Goal: Task Accomplishment & Management: Manage account settings

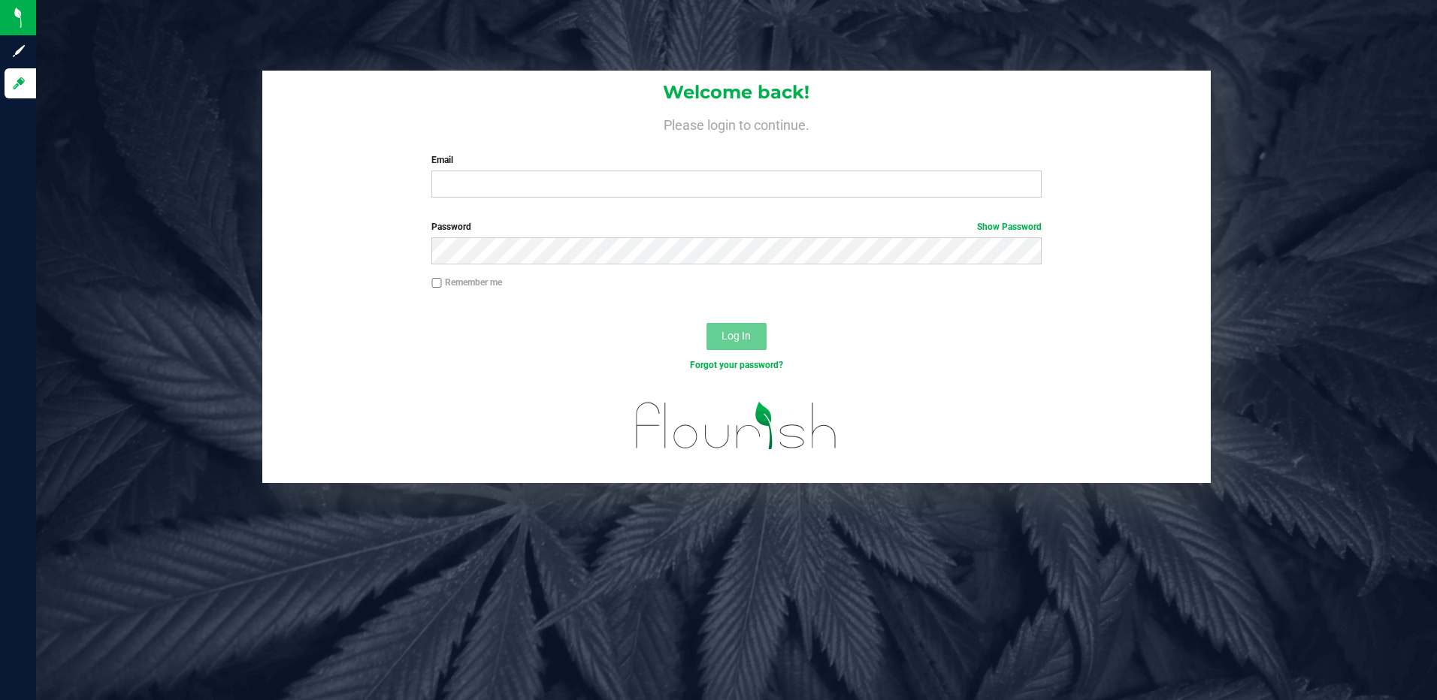
click at [497, 198] on input "Email" at bounding box center [736, 184] width 610 height 27
type input "[EMAIL_ADDRESS][DOMAIN_NAME]"
click at [706, 323] on button "Log In" at bounding box center [736, 336] width 60 height 27
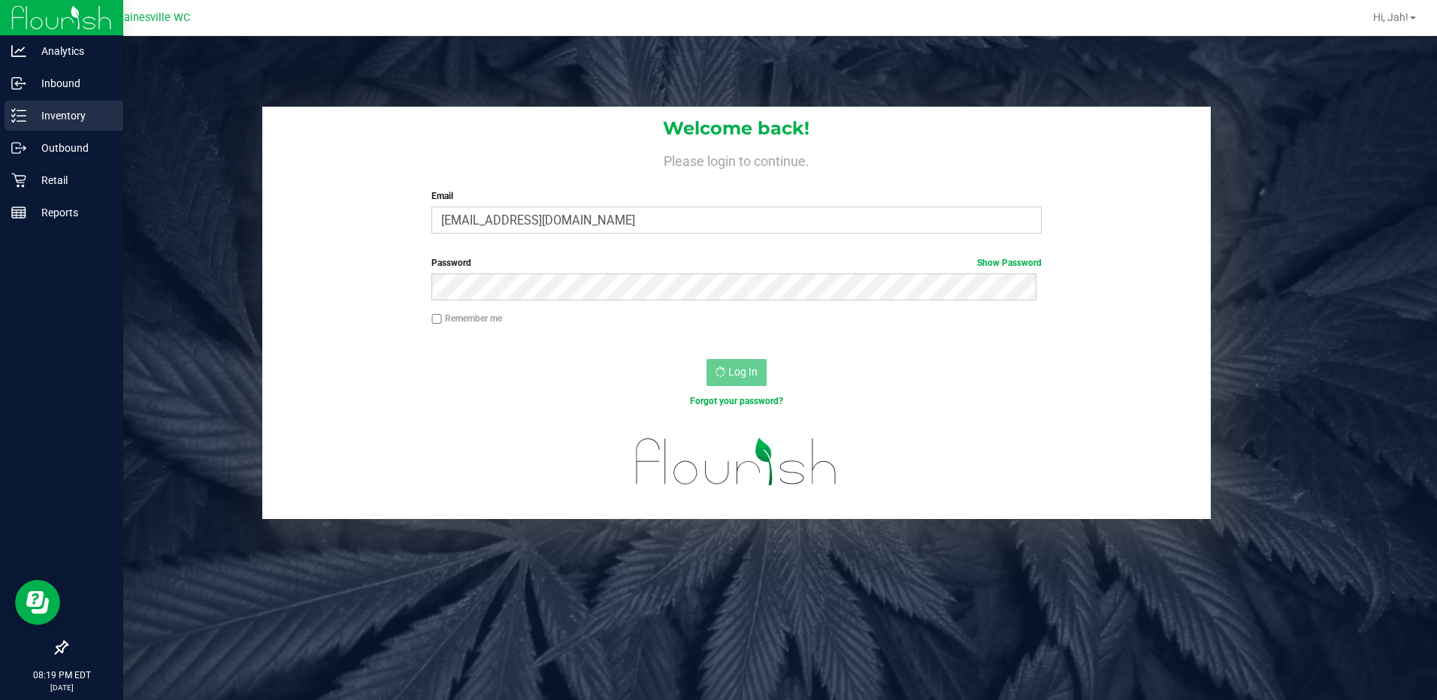
click at [46, 114] on p "Inventory" at bounding box center [71, 116] width 90 height 18
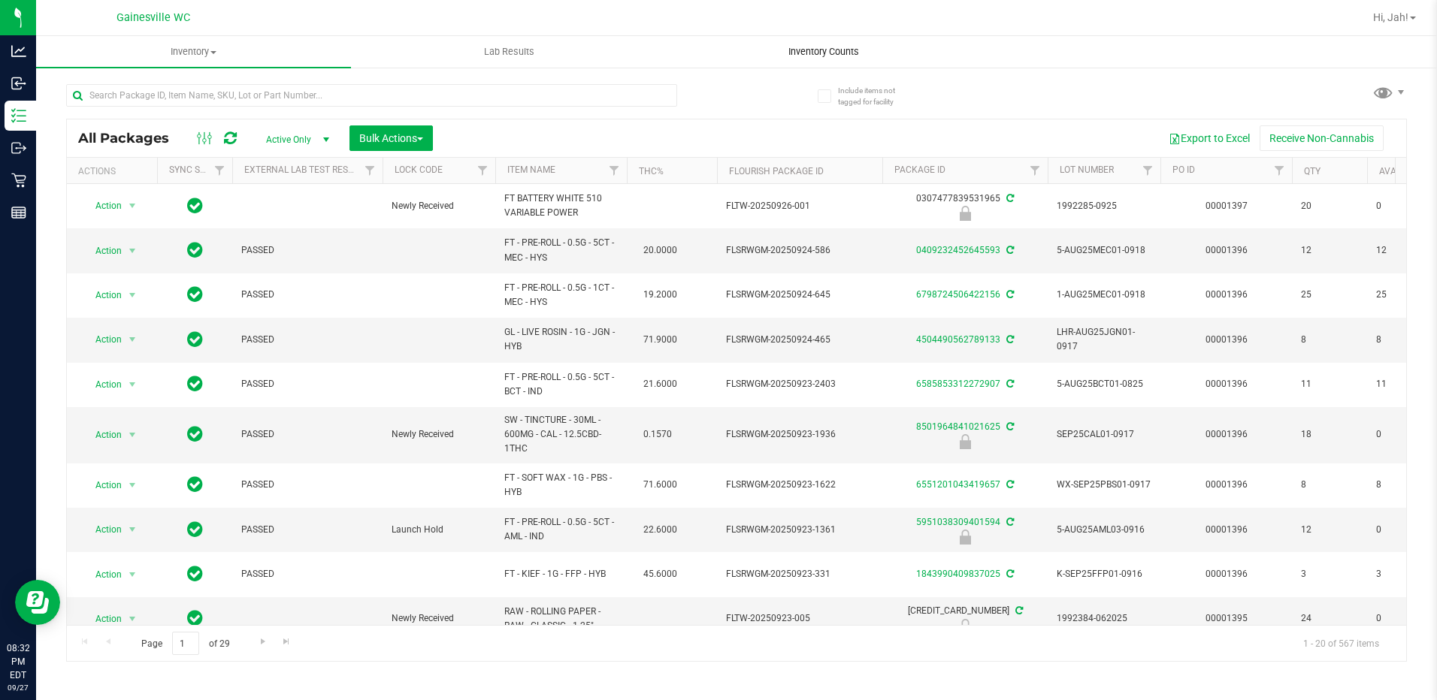
click at [809, 50] on span "Inventory Counts" at bounding box center [823, 52] width 111 height 14
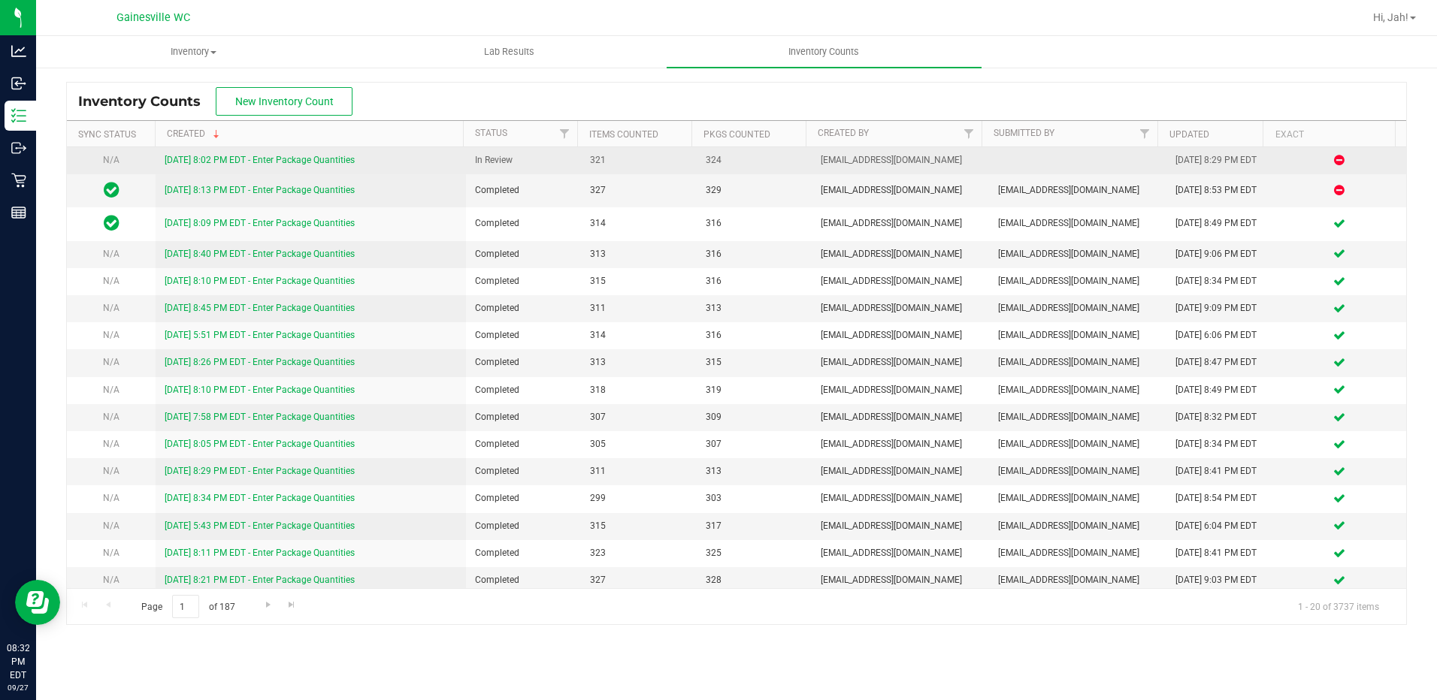
click at [282, 158] on link "[DATE] 8:02 PM EDT - Enter Package Quantities" at bounding box center [260, 160] width 190 height 11
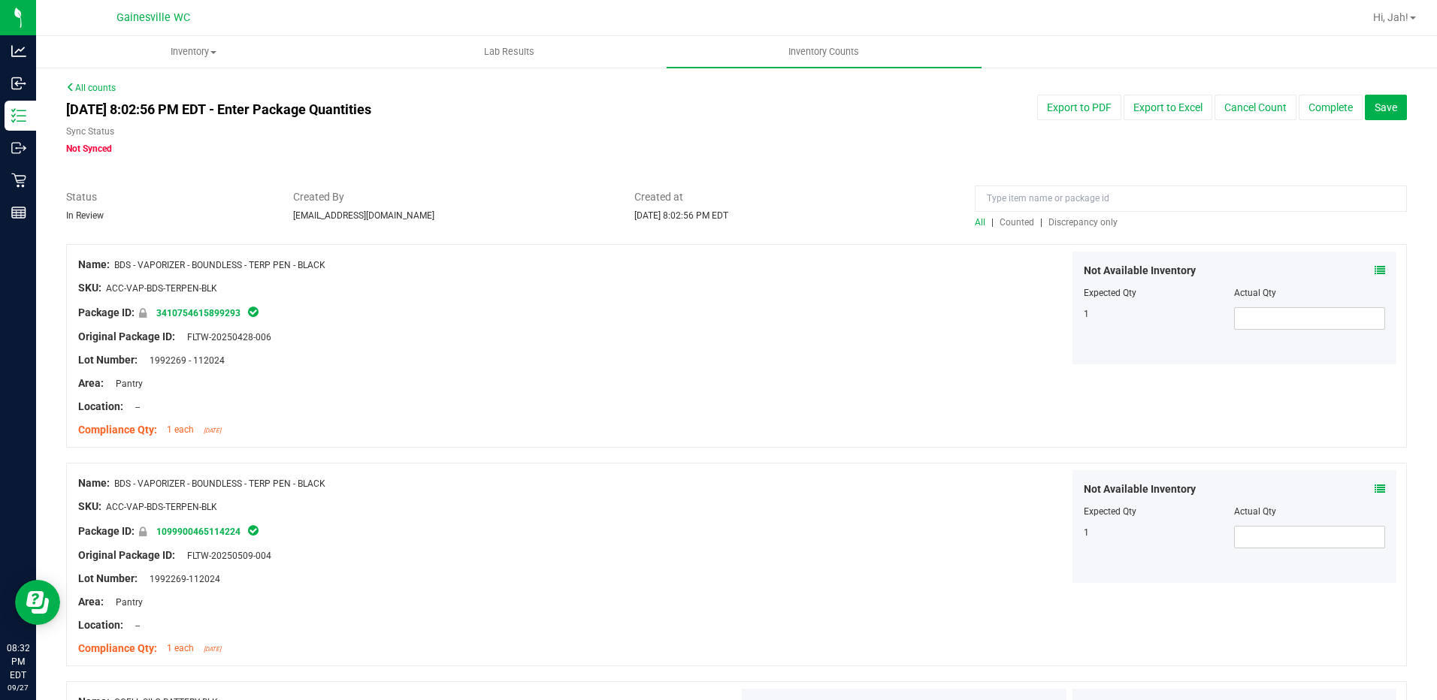
click at [1054, 221] on span "Discrepancy only" at bounding box center [1082, 222] width 69 height 11
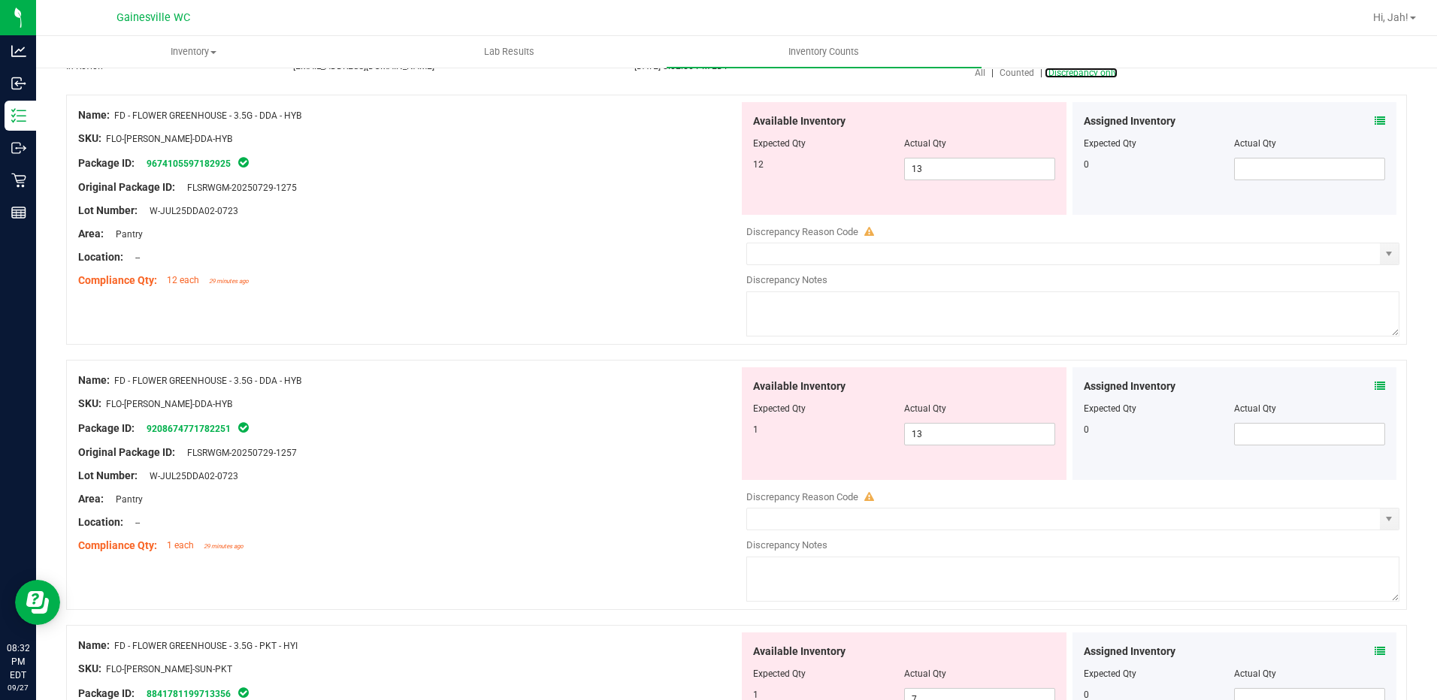
scroll to position [150, 0]
drag, startPoint x: 934, startPoint y: 171, endPoint x: 851, endPoint y: 173, distance: 82.7
click at [851, 173] on div "12 13 13" at bounding box center [904, 168] width 302 height 23
type input "12"
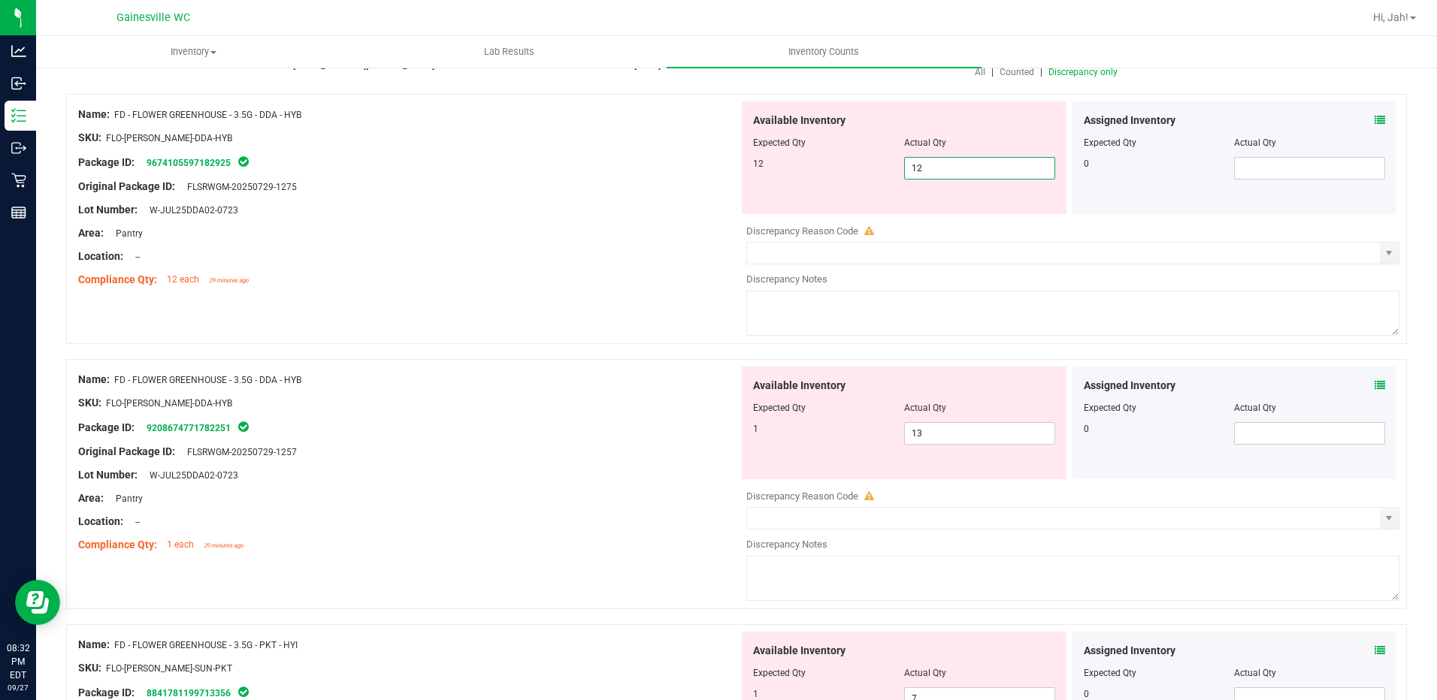
click at [560, 273] on div "Compliance Qty: 12 each 29 minutes ago" at bounding box center [408, 280] width 661 height 16
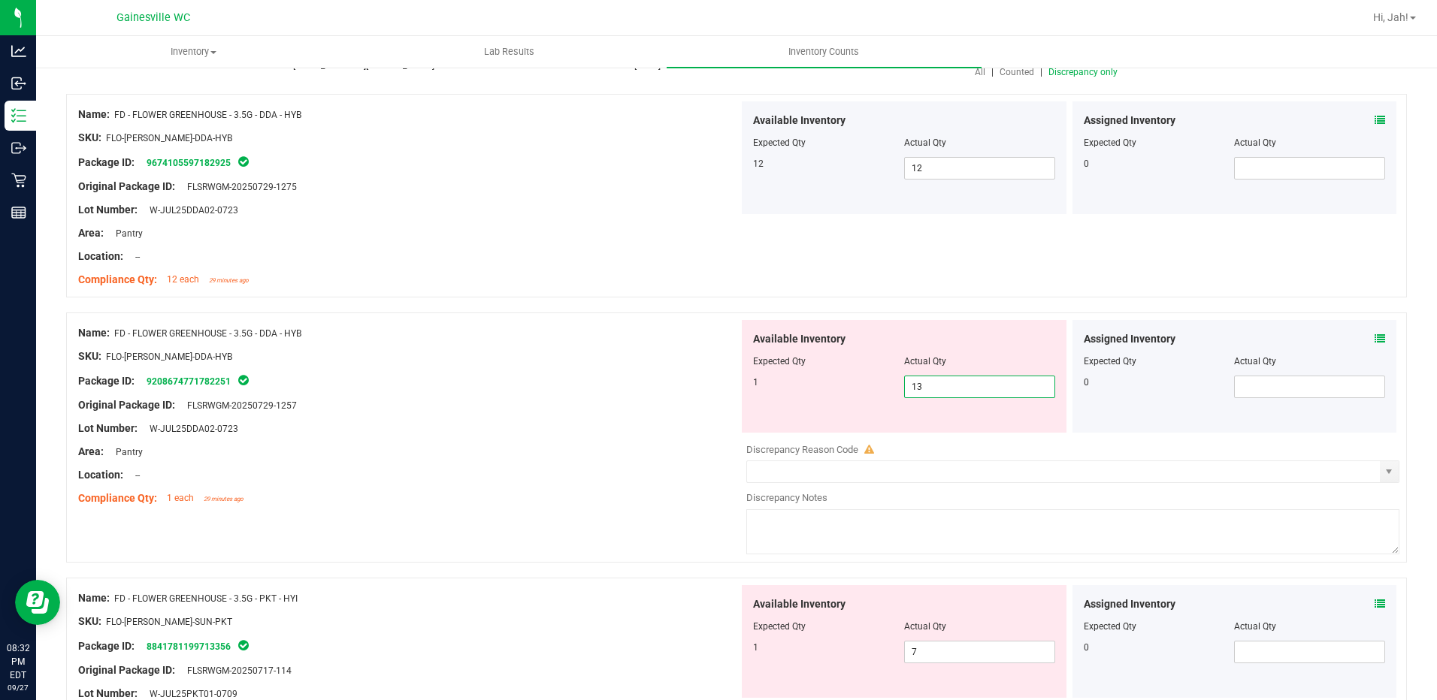
drag, startPoint x: 930, startPoint y: 392, endPoint x: 810, endPoint y: 392, distance: 119.5
click at [810, 392] on div "1 13 13" at bounding box center [904, 387] width 302 height 23
type input "1"
click at [618, 415] on div at bounding box center [408, 417] width 661 height 8
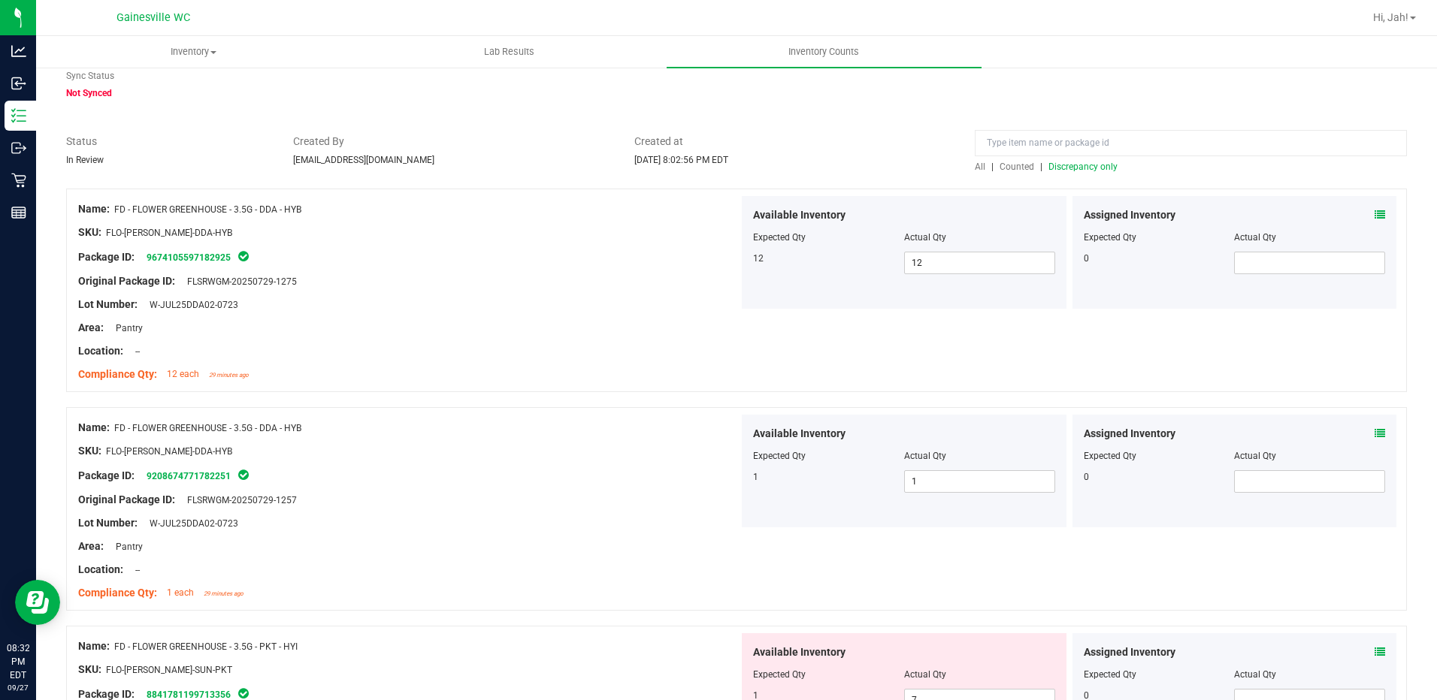
scroll to position [0, 0]
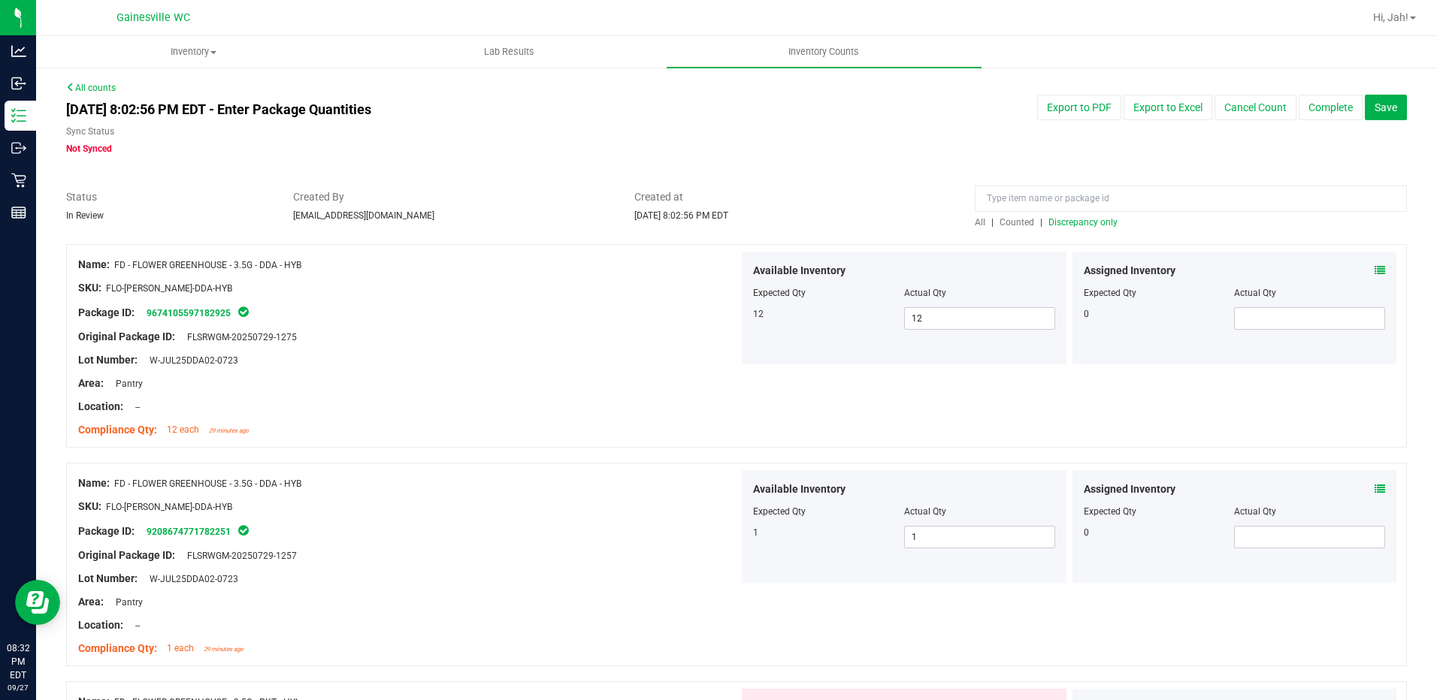
click at [1084, 223] on span "Discrepancy only" at bounding box center [1082, 222] width 69 height 11
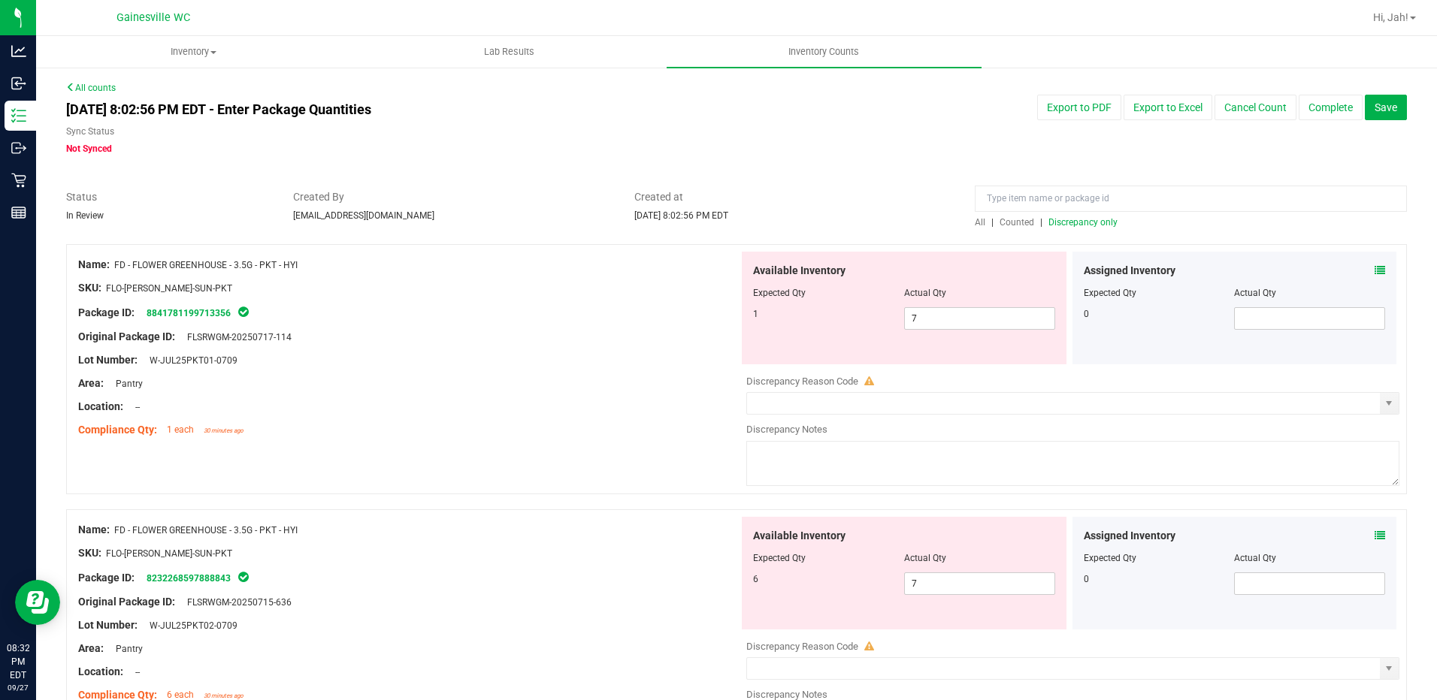
click at [1374, 265] on icon at bounding box center [1379, 270] width 11 height 11
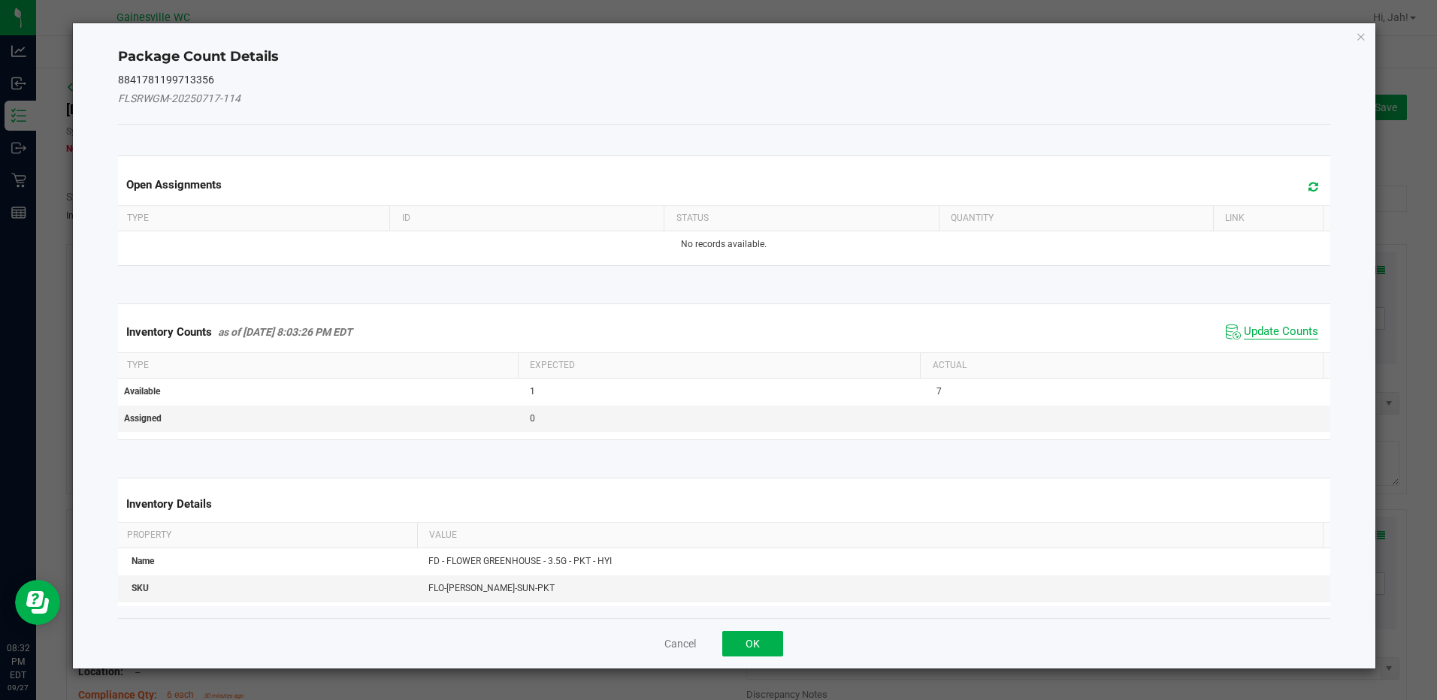
click at [1271, 333] on span "Update Counts" at bounding box center [1281, 332] width 74 height 15
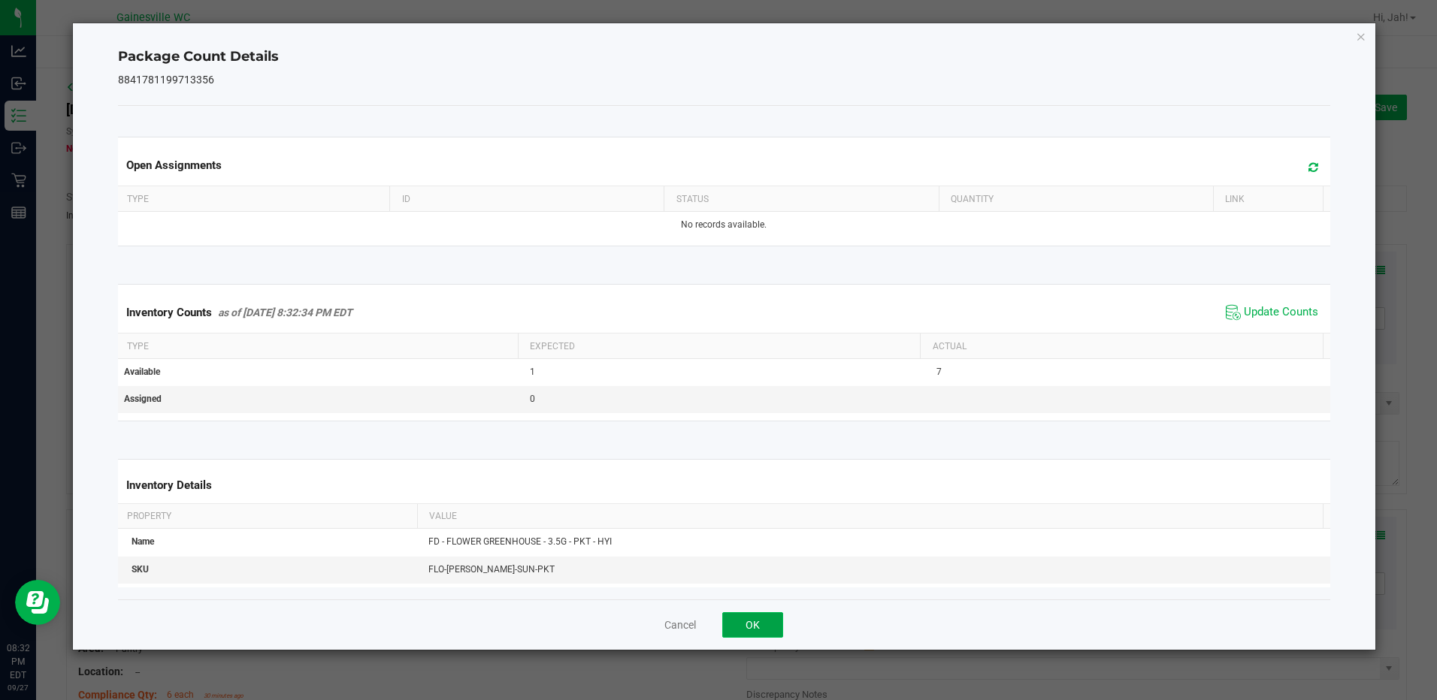
click at [748, 628] on button "OK" at bounding box center [752, 625] width 61 height 26
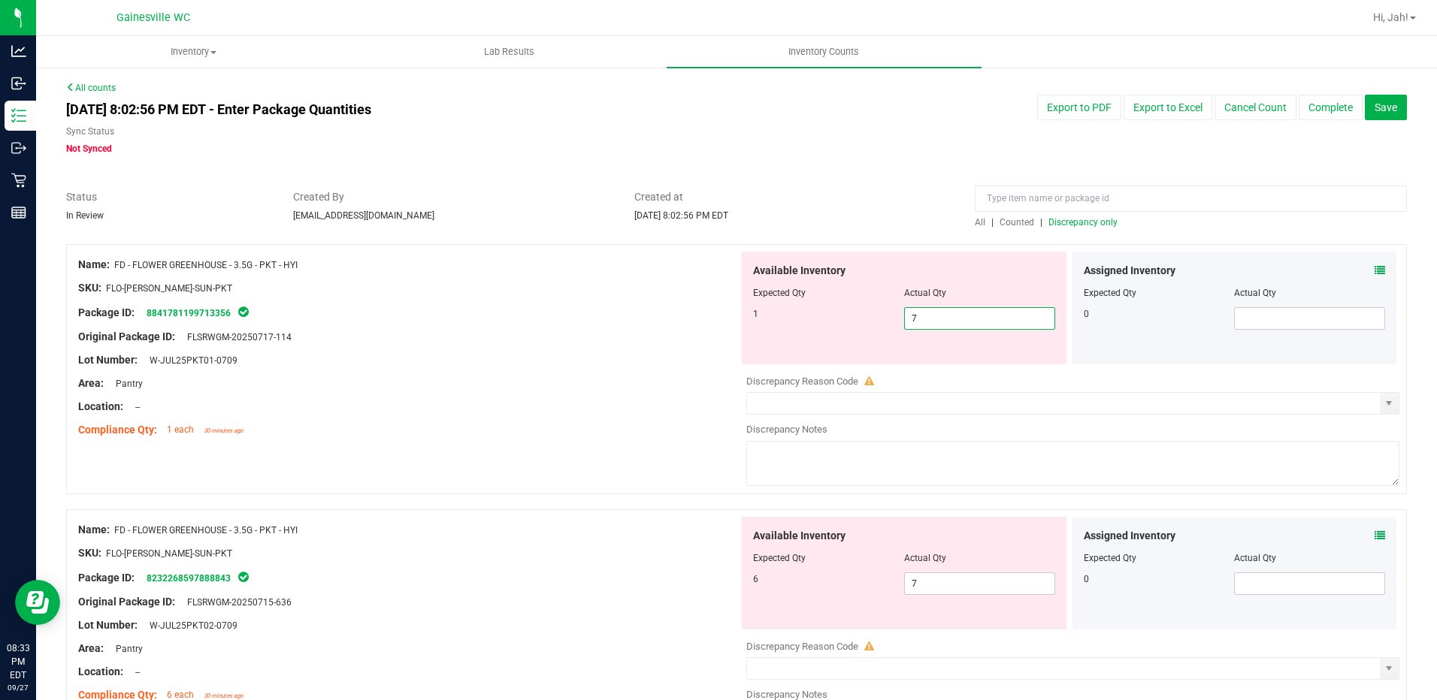
drag, startPoint x: 930, startPoint y: 315, endPoint x: 860, endPoint y: 319, distance: 70.7
click at [861, 319] on div "1 7 7" at bounding box center [904, 318] width 302 height 23
type input "1"
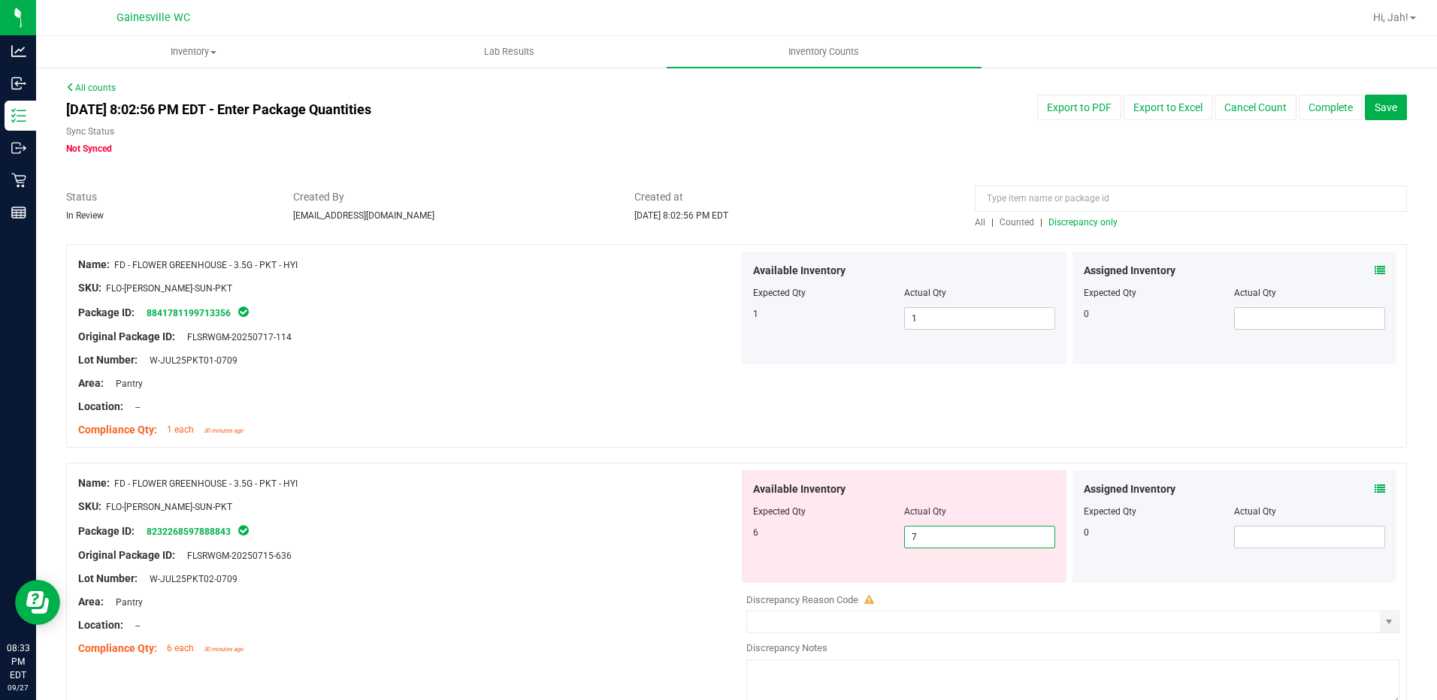
drag, startPoint x: 942, startPoint y: 532, endPoint x: 818, endPoint y: 534, distance: 124.8
click at [818, 534] on div "6 7 7" at bounding box center [904, 537] width 302 height 23
type input "6"
click at [662, 448] on div at bounding box center [736, 455] width 1341 height 15
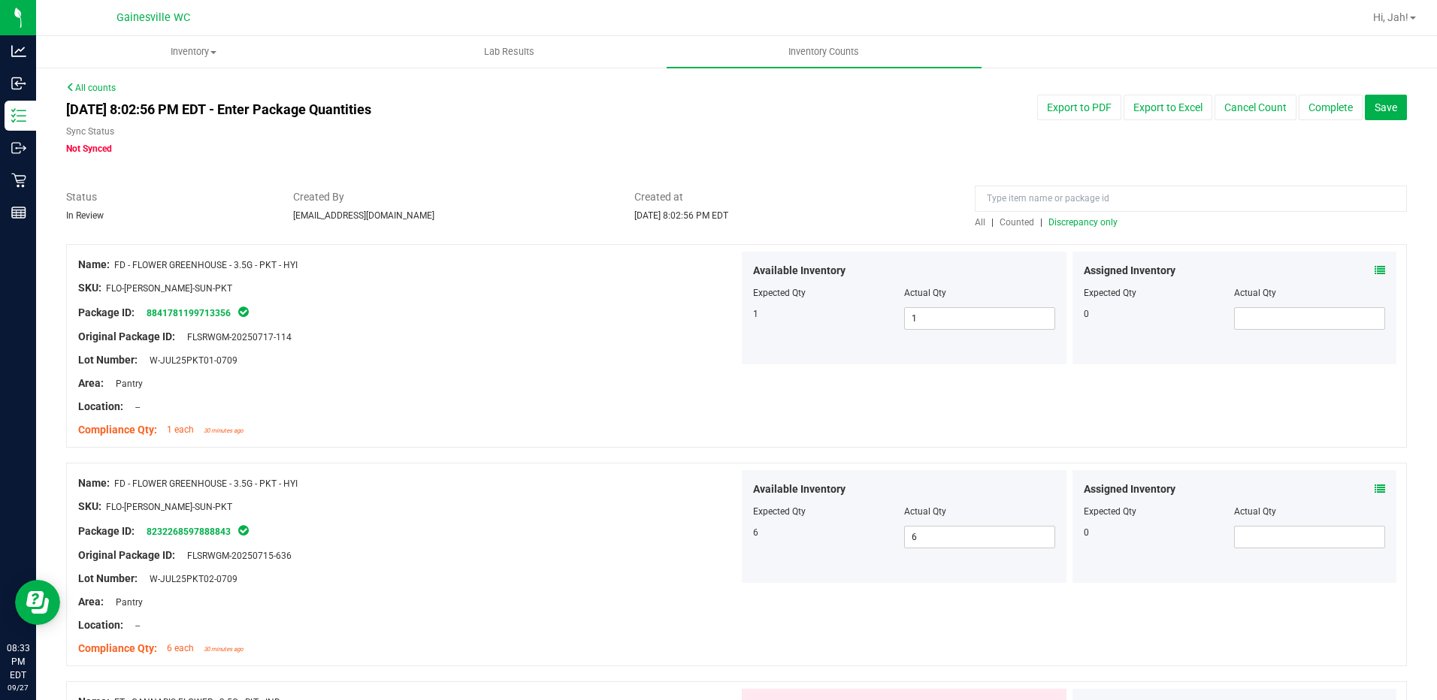
click at [1094, 227] on div "All | Counted | Discrepancy only" at bounding box center [1191, 223] width 432 height 14
click at [1097, 223] on span "Discrepancy only" at bounding box center [1082, 222] width 69 height 11
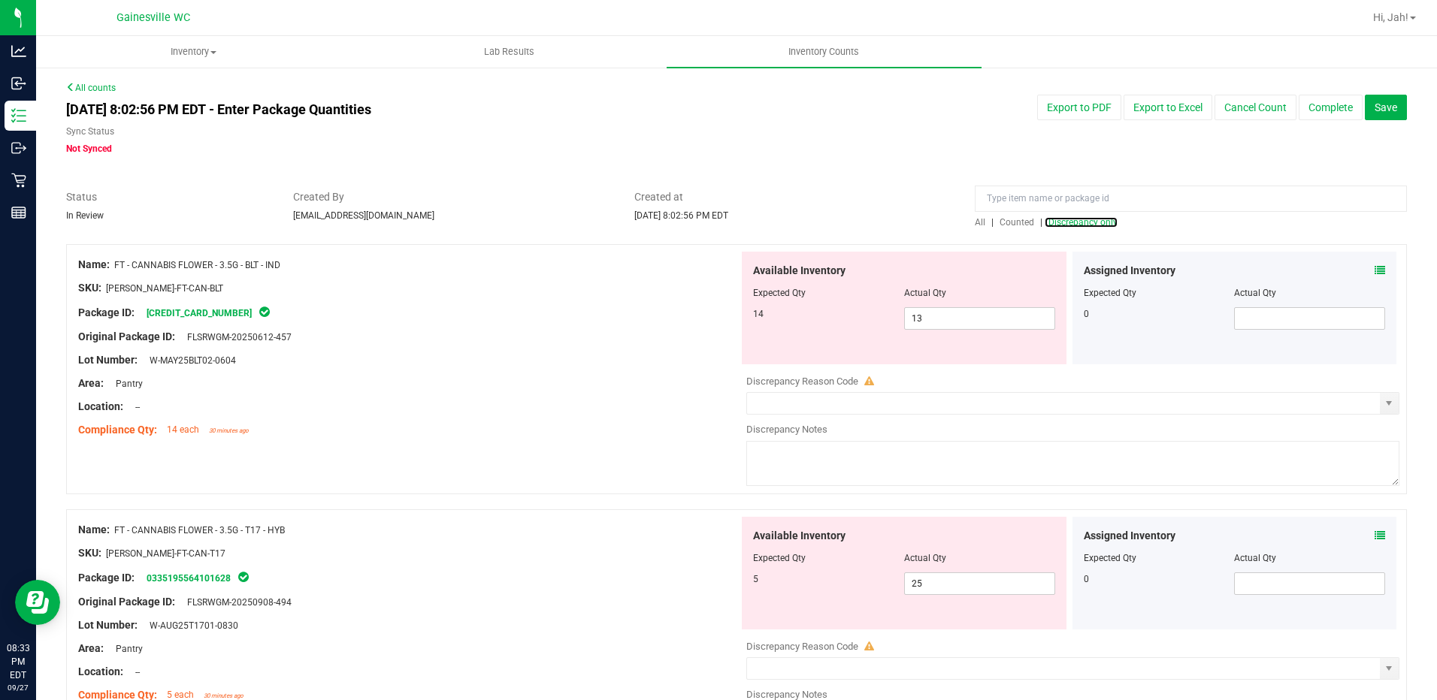
scroll to position [75, 0]
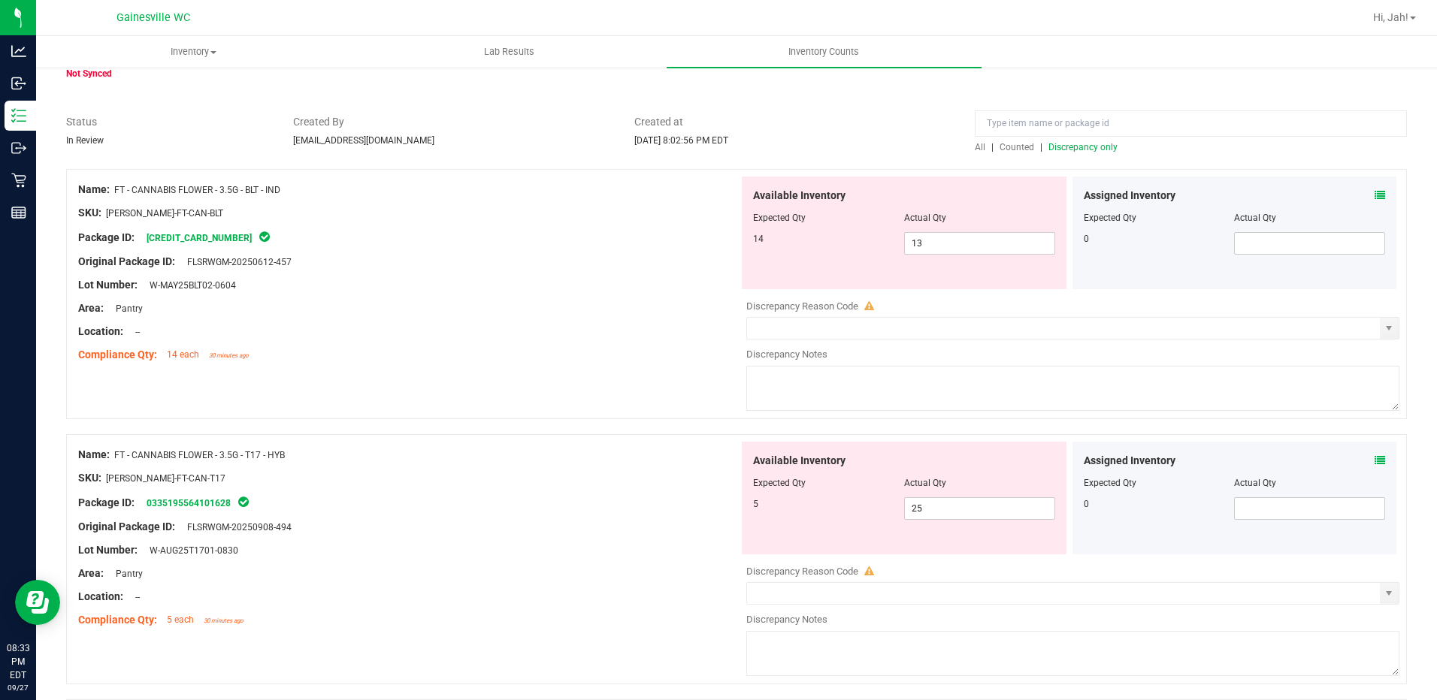
click at [1374, 198] on icon at bounding box center [1379, 195] width 11 height 11
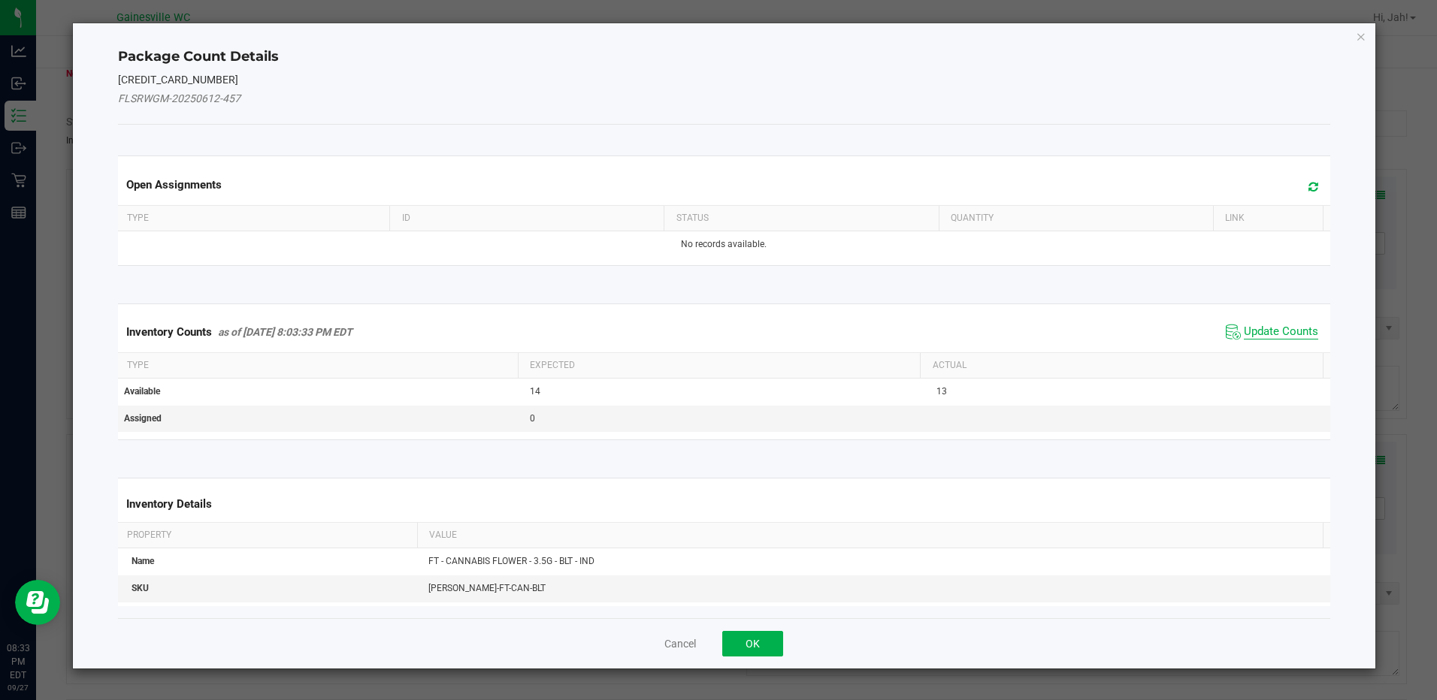
click at [1250, 328] on span "Update Counts" at bounding box center [1281, 332] width 74 height 15
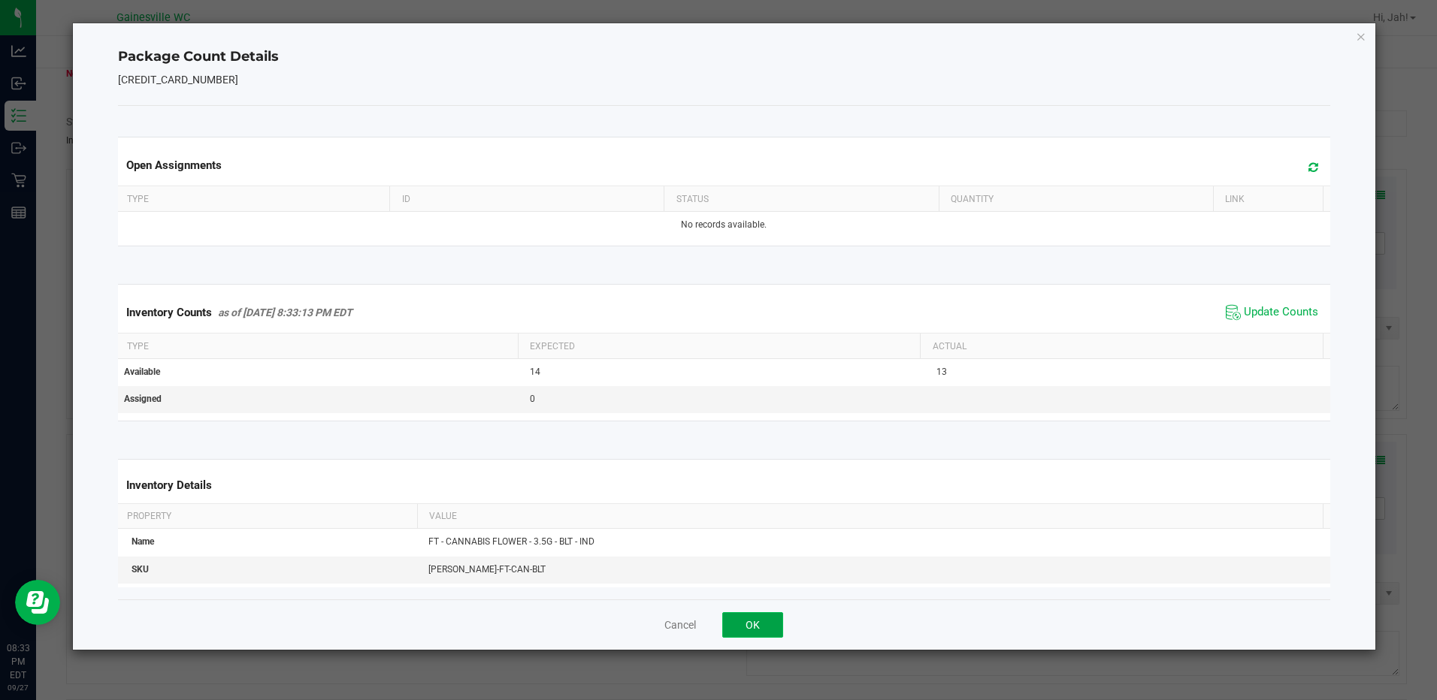
click at [759, 616] on button "OK" at bounding box center [752, 625] width 61 height 26
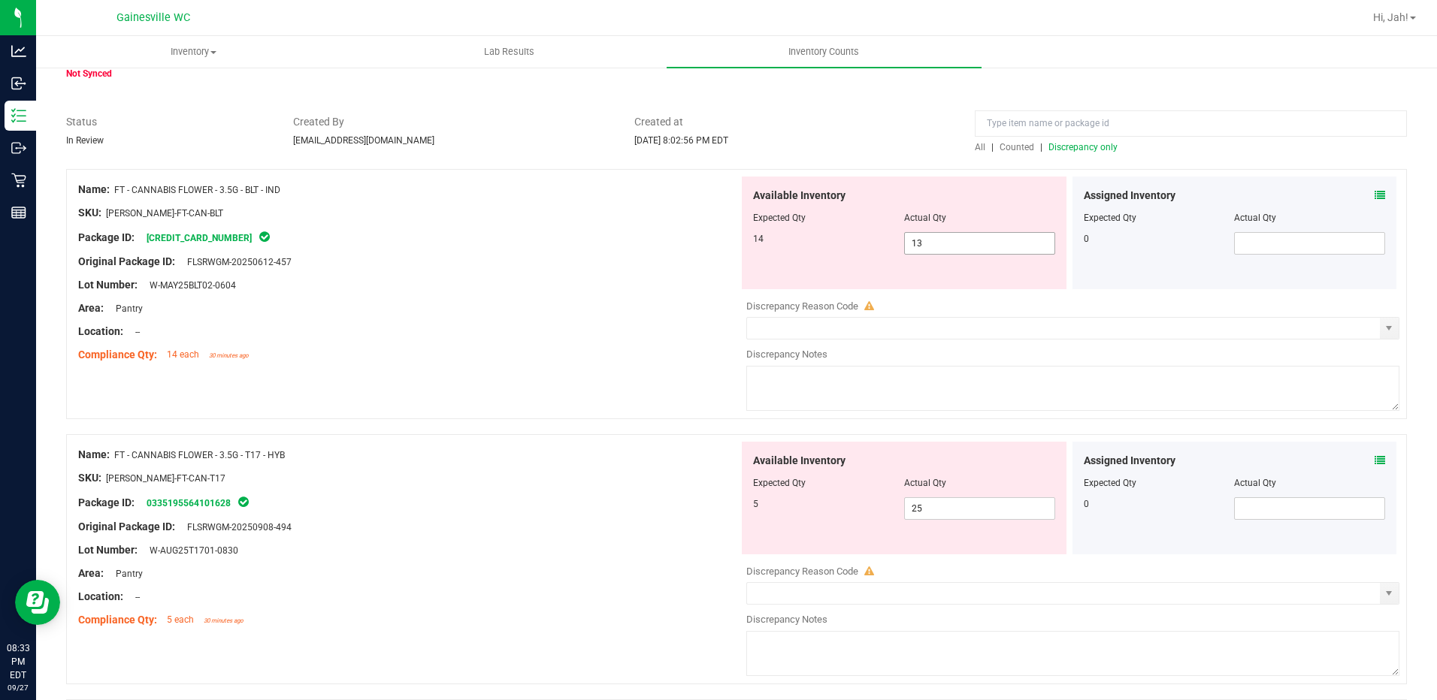
click at [973, 240] on input "13" at bounding box center [980, 243] width 150 height 21
type input "14"
click at [672, 293] on div at bounding box center [408, 297] width 661 height 8
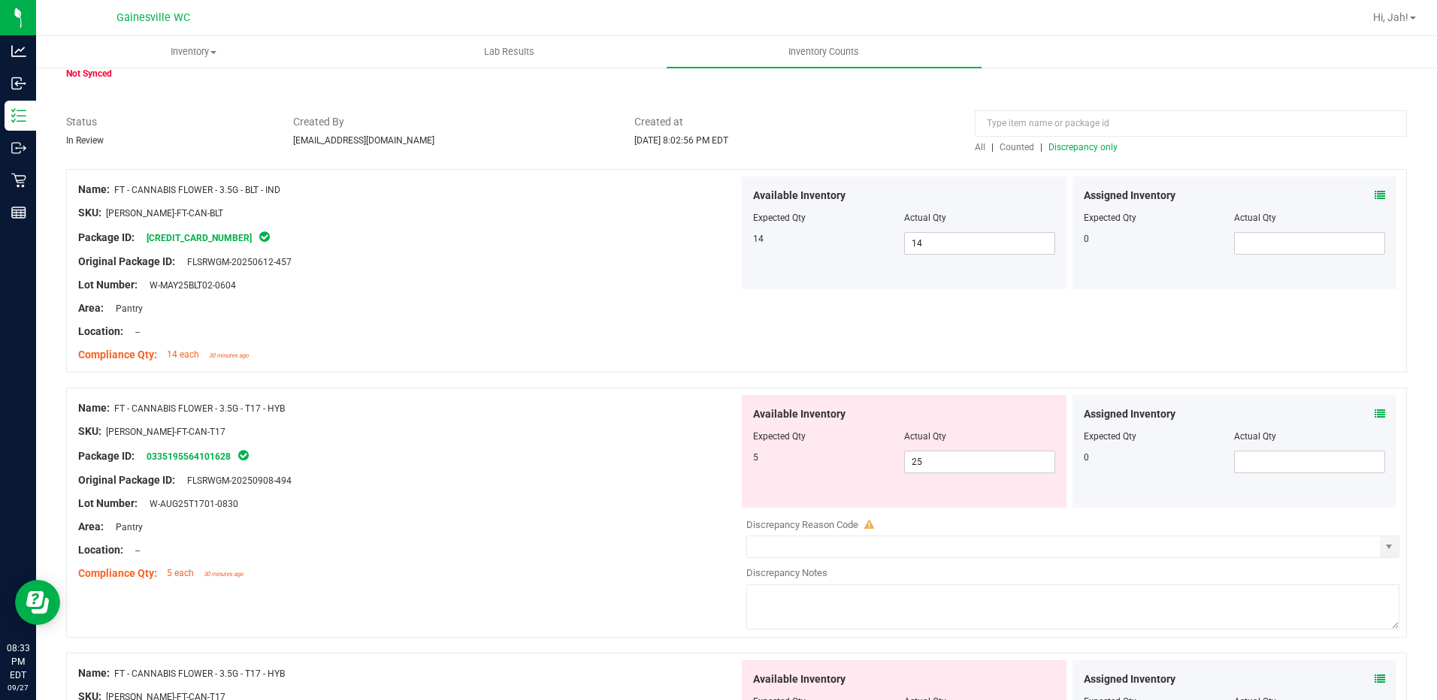
click at [1088, 145] on span "Discrepancy only" at bounding box center [1082, 147] width 69 height 11
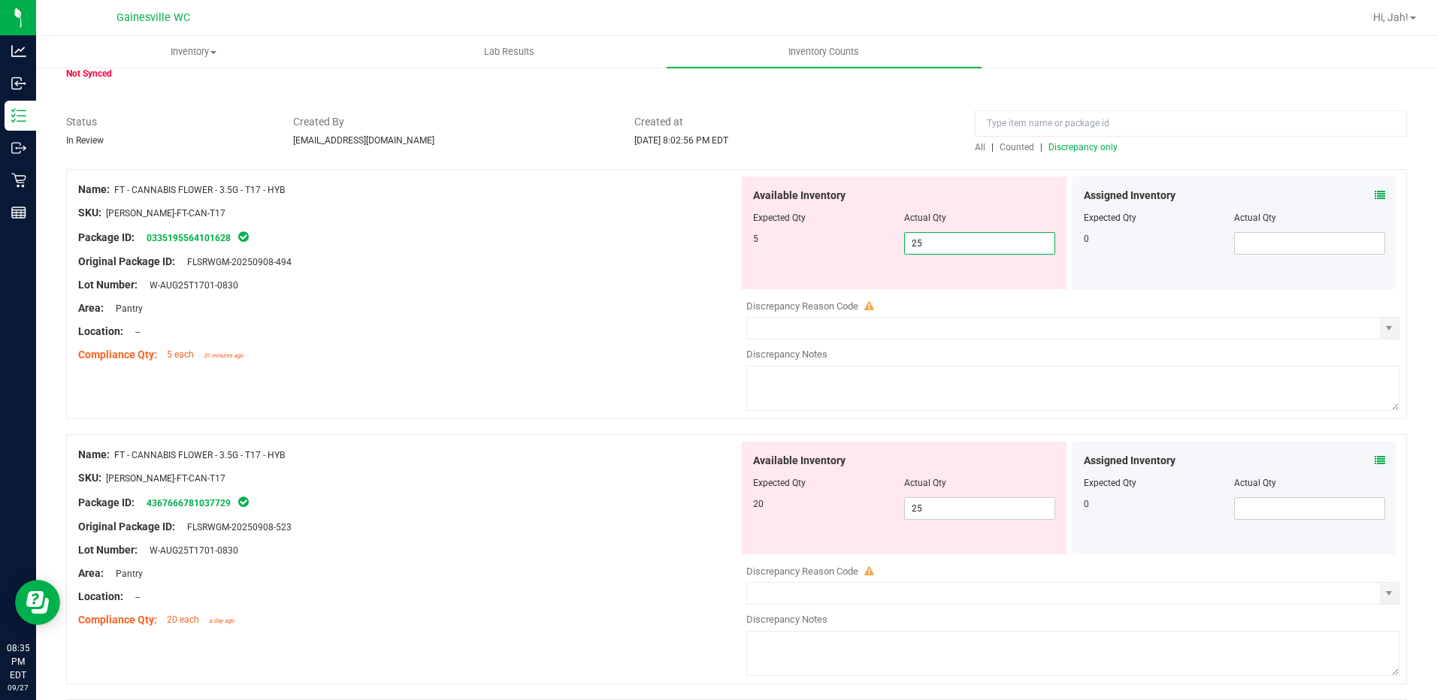
drag, startPoint x: 960, startPoint y: 248, endPoint x: 667, endPoint y: 234, distance: 292.7
click at [669, 234] on div "Name: FT - CANNABIS FLOWER - 3.5G - T17 - HYB SKU: [PERSON_NAME]-FT-CAN-T17 Pac…" at bounding box center [736, 294] width 1341 height 250
type input "5"
click at [560, 270] on div at bounding box center [408, 274] width 661 height 8
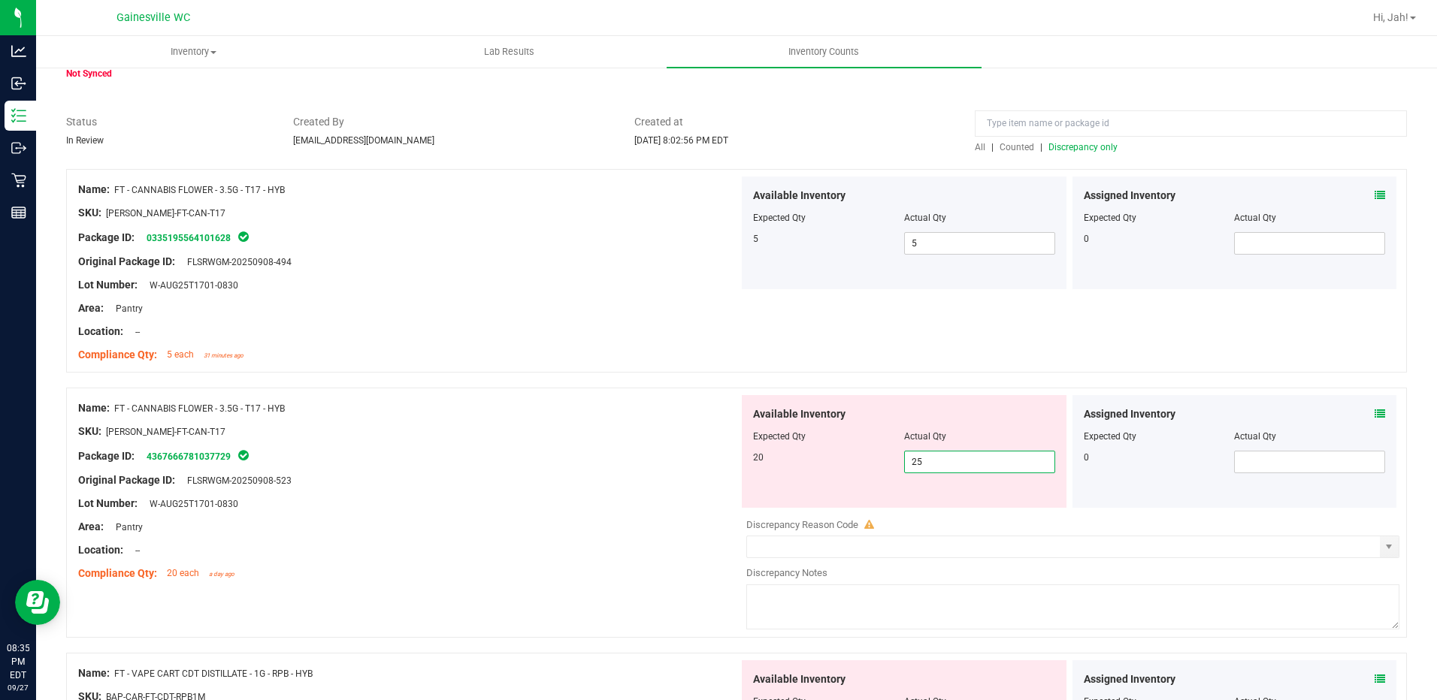
drag, startPoint x: 952, startPoint y: 461, endPoint x: 776, endPoint y: 455, distance: 176.7
click at [804, 451] on div "20 25 25" at bounding box center [904, 462] width 302 height 23
type input "20"
click at [719, 375] on div at bounding box center [736, 380] width 1341 height 15
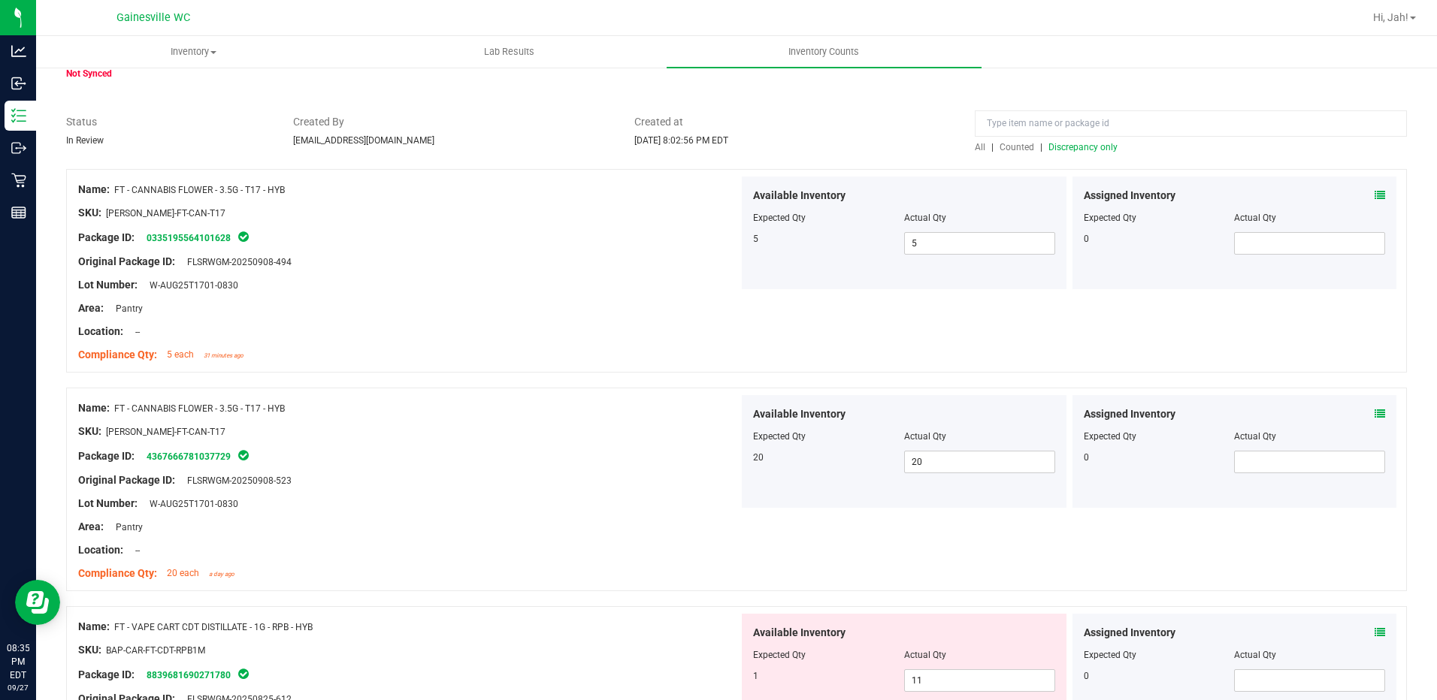
click at [1072, 147] on span "Discrepancy only" at bounding box center [1082, 147] width 69 height 11
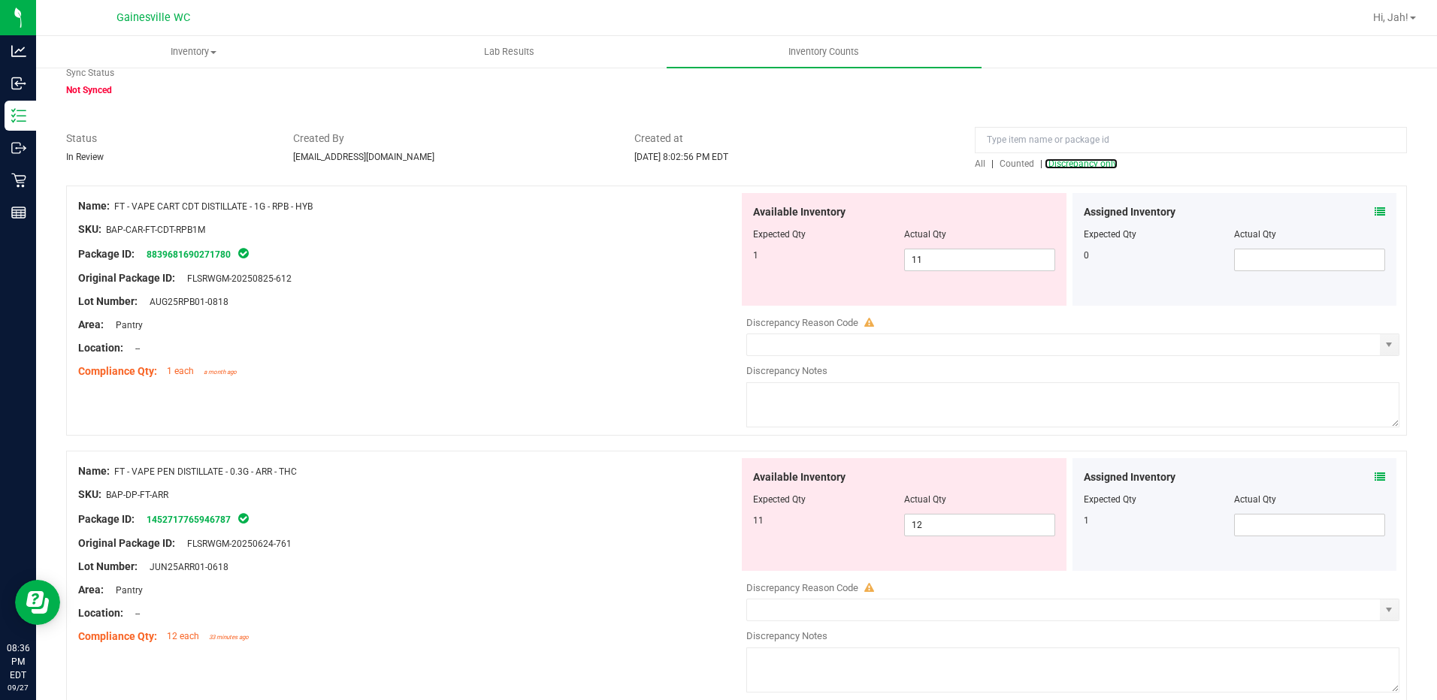
scroll to position [55, 0]
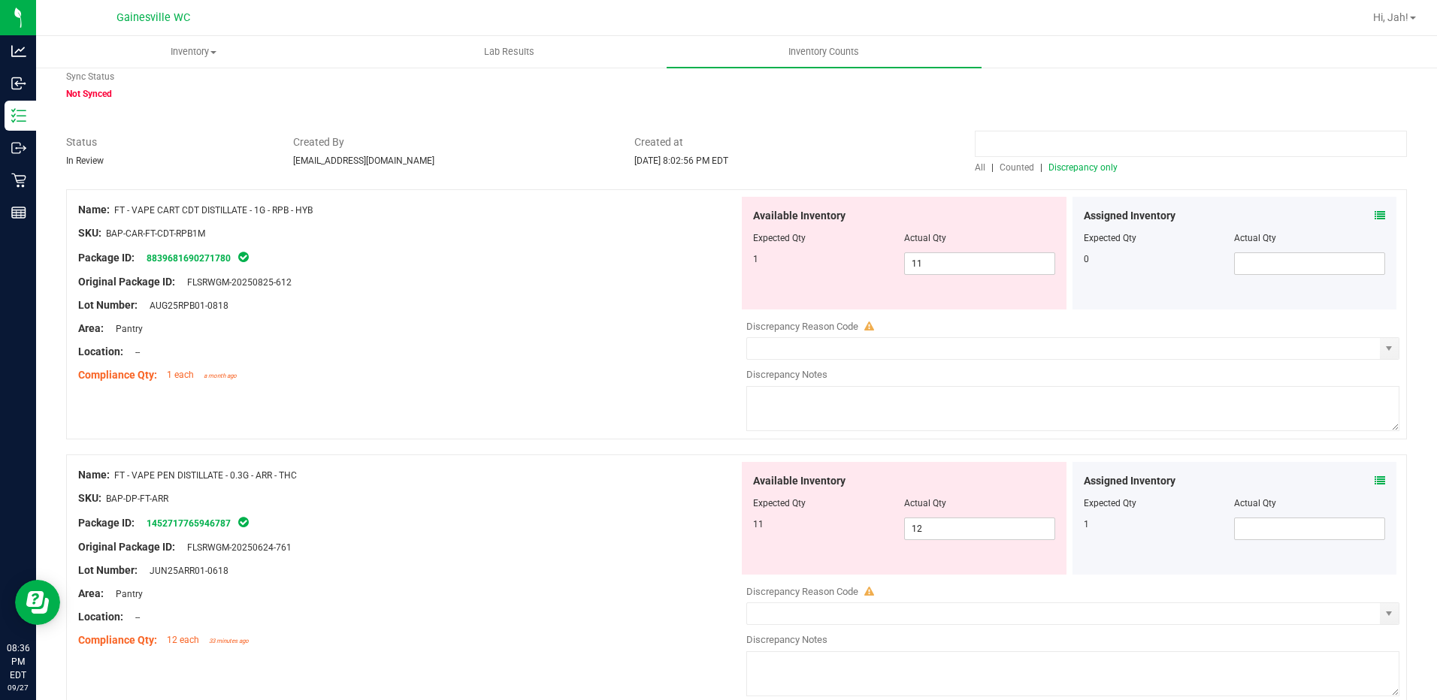
click at [1002, 150] on input at bounding box center [1191, 144] width 432 height 26
click at [1005, 164] on span "Counted" at bounding box center [1016, 167] width 35 height 11
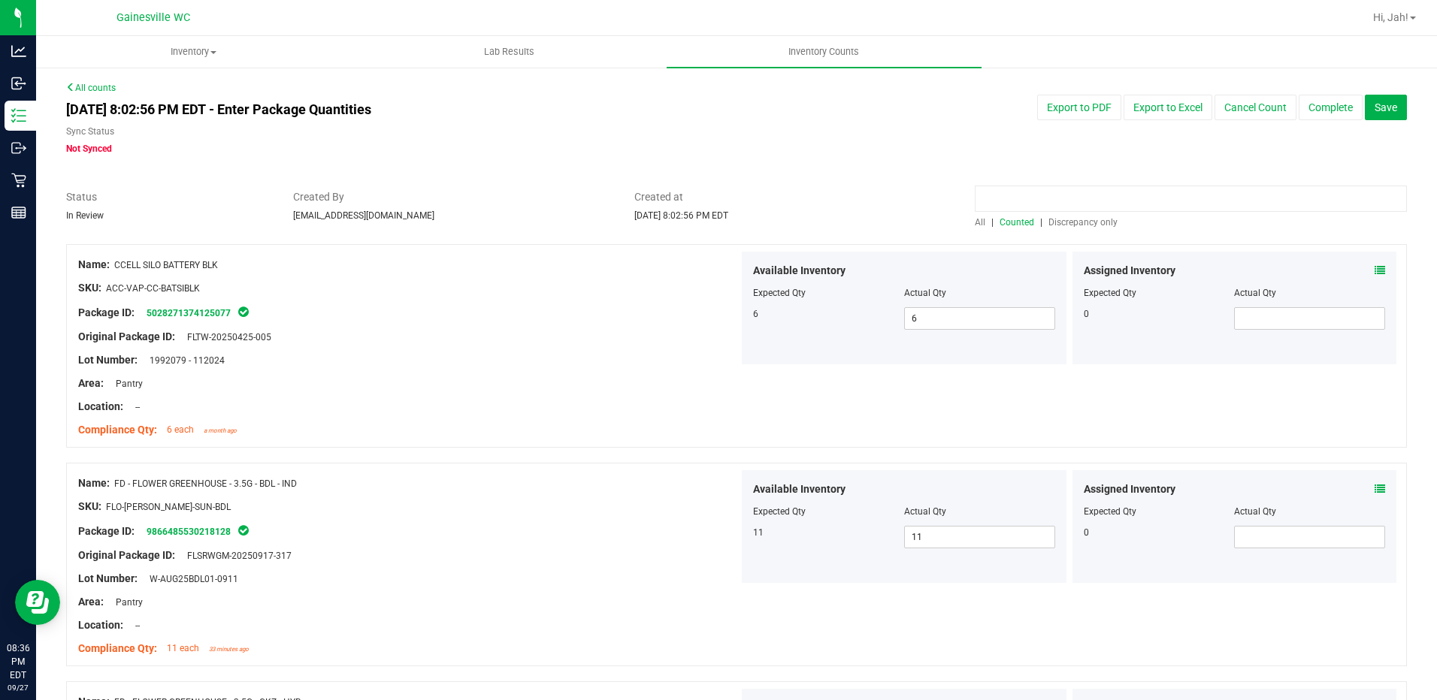
click at [1018, 204] on input at bounding box center [1191, 199] width 432 height 26
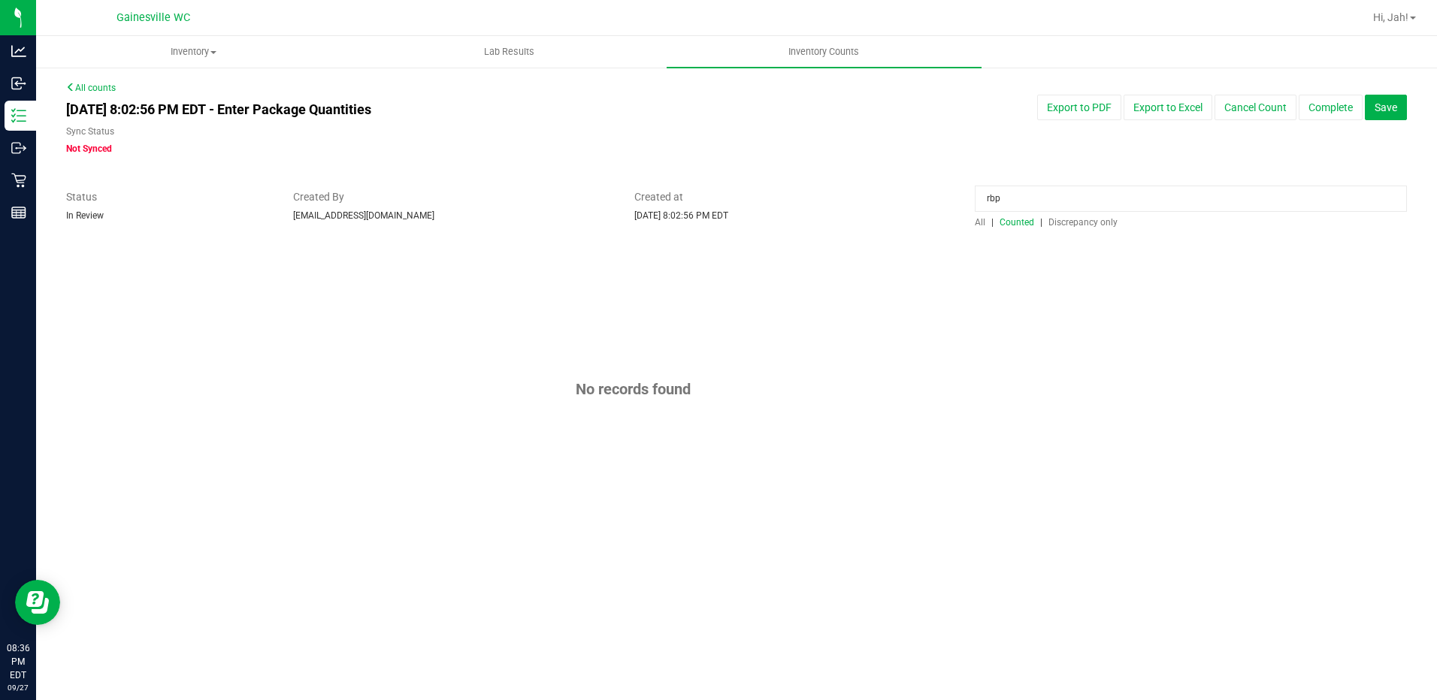
type input "rbp"
click at [979, 222] on span "All" at bounding box center [980, 222] width 11 height 11
click at [1062, 218] on span "Discrepancy only" at bounding box center [1082, 222] width 69 height 11
drag, startPoint x: 1067, startPoint y: 209, endPoint x: 710, endPoint y: 195, distance: 357.2
click at [710, 195] on div "Status In Review Created By [EMAIL_ADDRESS][DOMAIN_NAME] Created at [DATE] 8:02…" at bounding box center [736, 209] width 1363 height 40
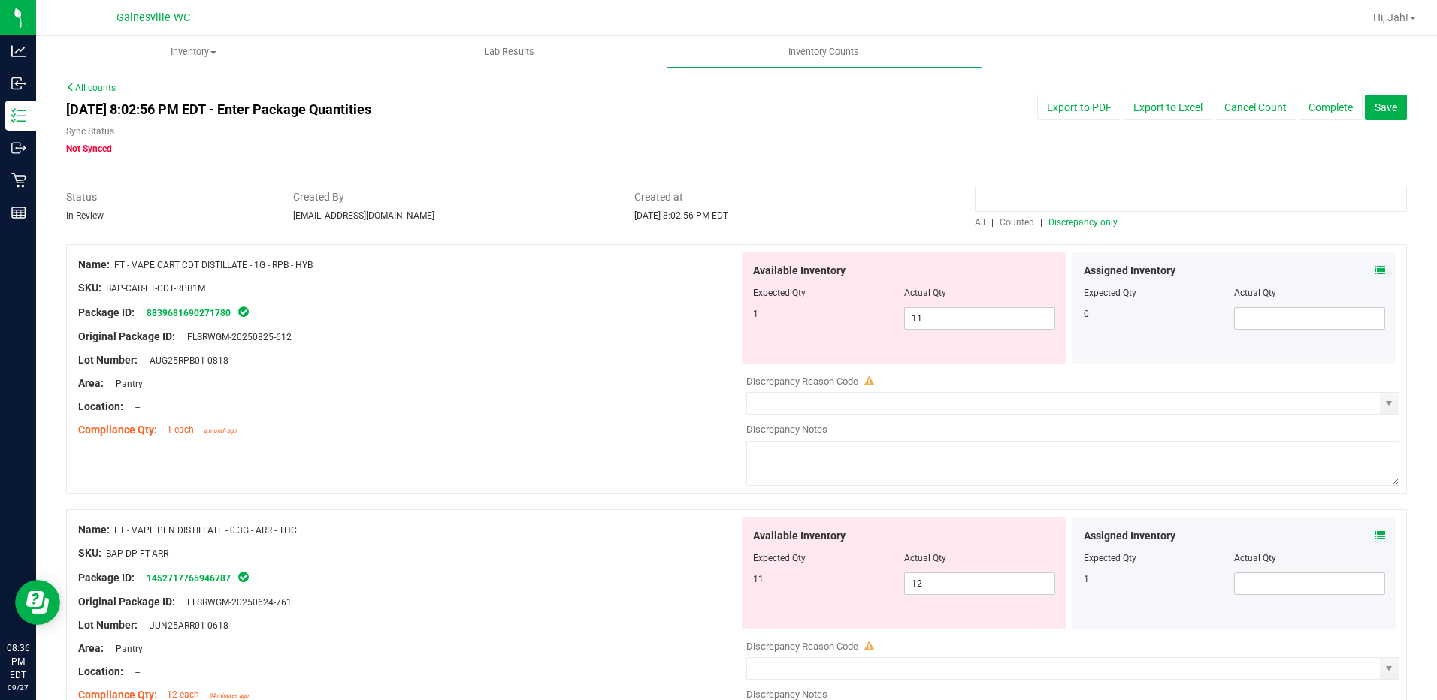
click at [1026, 201] on input at bounding box center [1191, 199] width 432 height 26
click at [1016, 223] on span "Counted" at bounding box center [1016, 222] width 35 height 11
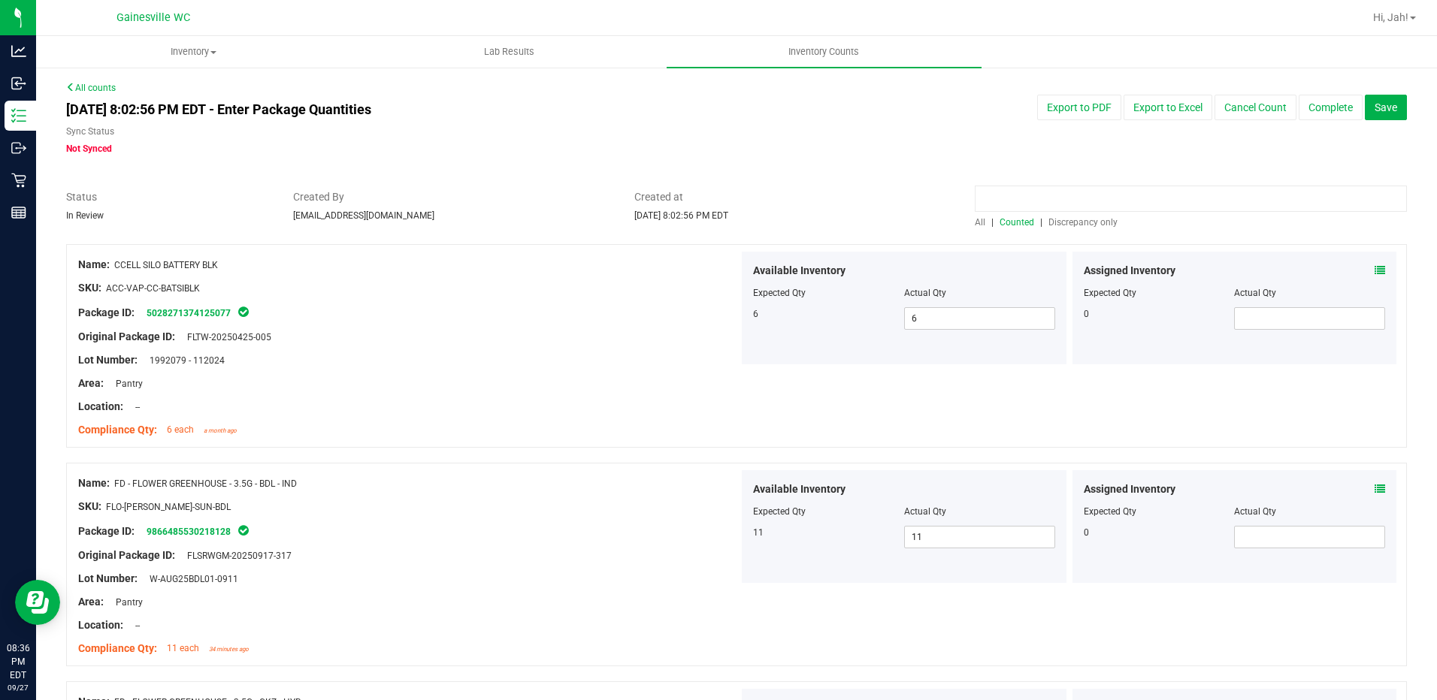
click at [1033, 192] on input at bounding box center [1191, 199] width 432 height 26
type input "RPB"
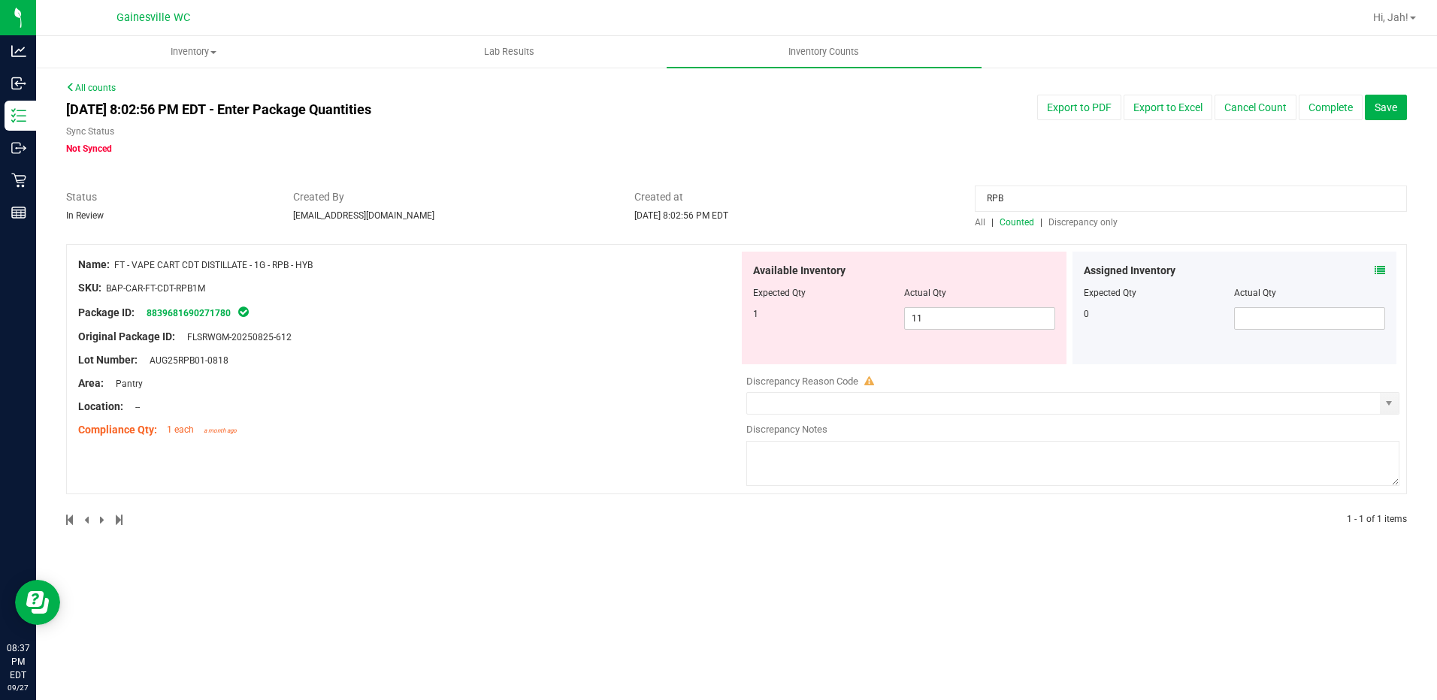
drag, startPoint x: 1046, startPoint y: 198, endPoint x: 957, endPoint y: 200, distance: 88.7
click at [957, 200] on div "Status In Review Created By [EMAIL_ADDRESS][DOMAIN_NAME] Created at [DATE] 8:02…" at bounding box center [736, 209] width 1363 height 40
click at [1077, 221] on span "Discrepancy only" at bounding box center [1082, 222] width 69 height 11
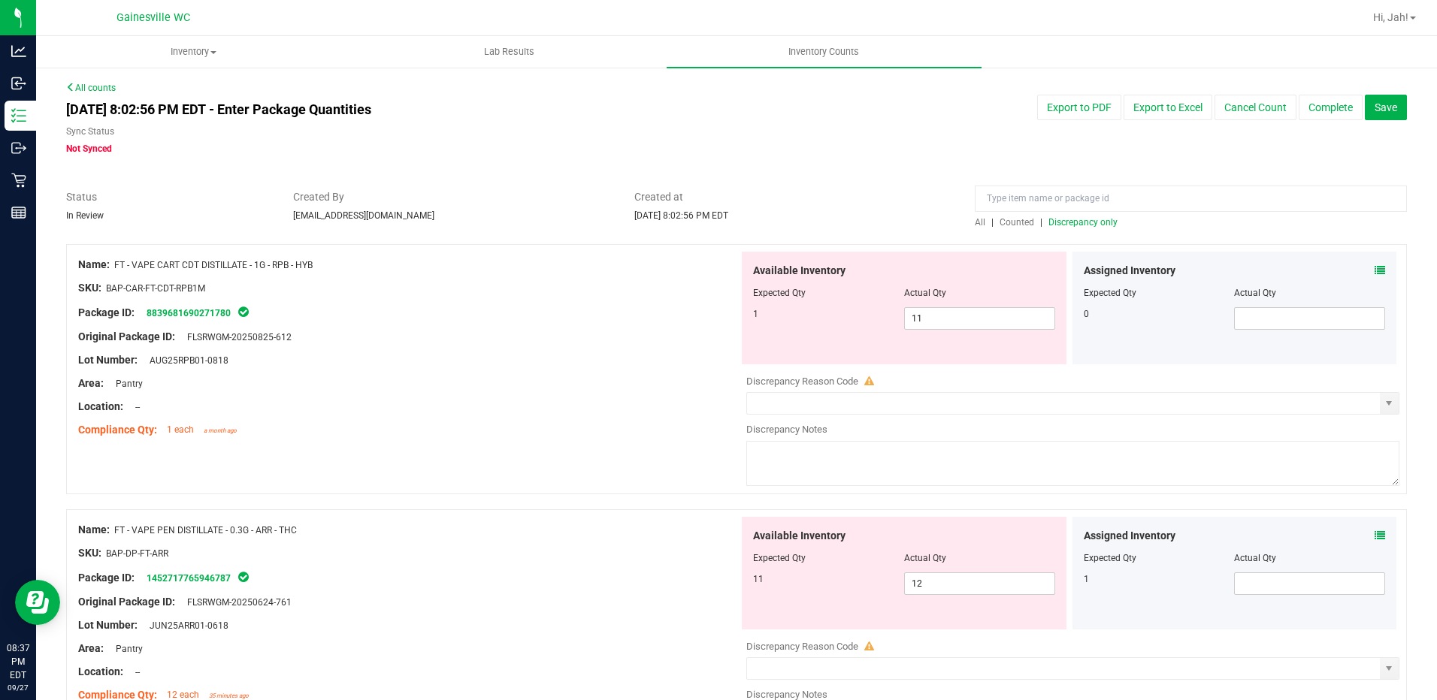
click at [1374, 274] on icon at bounding box center [1379, 270] width 11 height 11
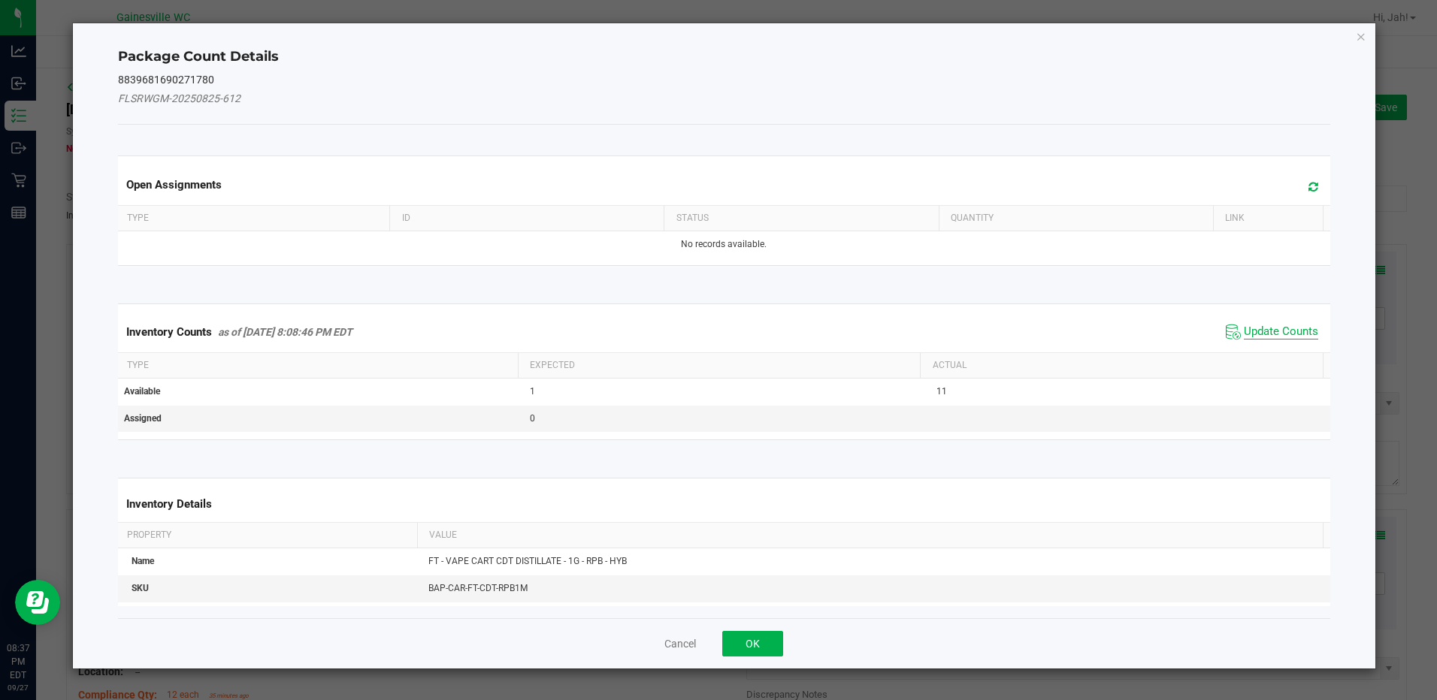
click at [1286, 325] on span "Update Counts" at bounding box center [1281, 332] width 74 height 15
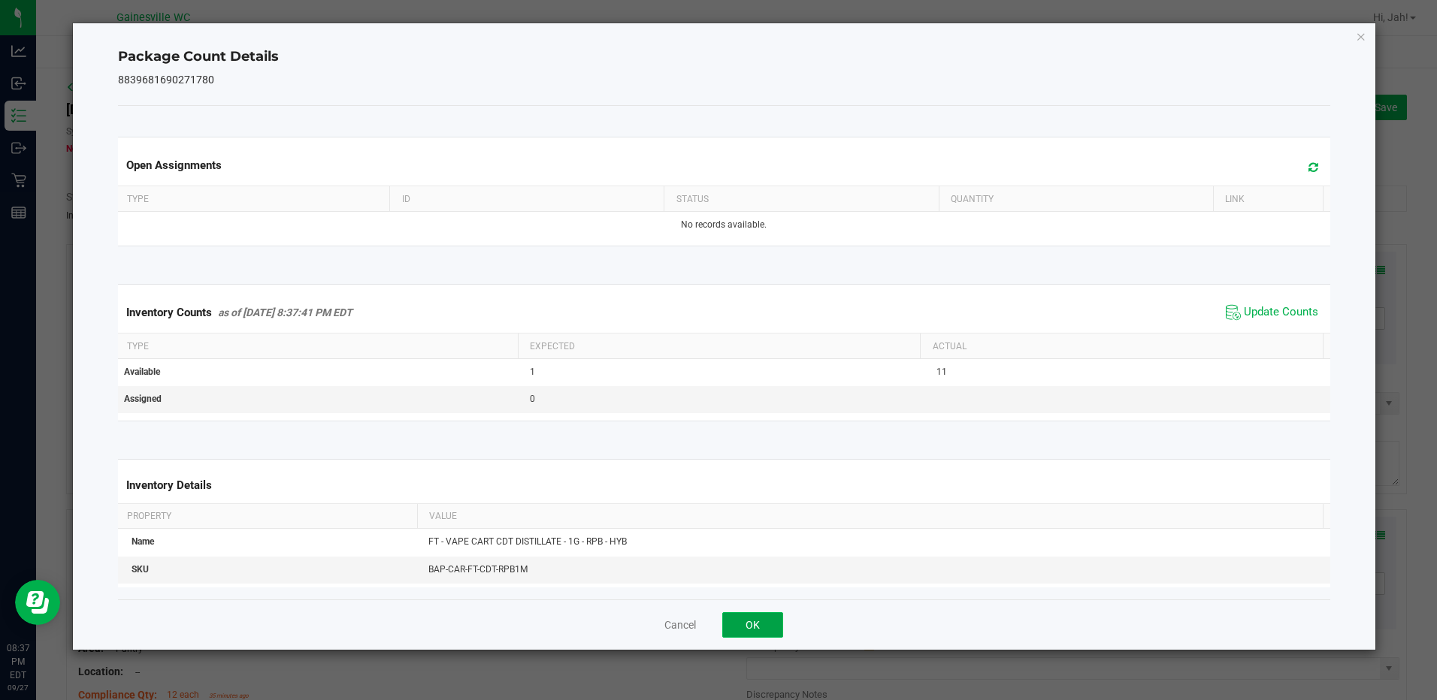
click at [751, 627] on button "OK" at bounding box center [752, 625] width 61 height 26
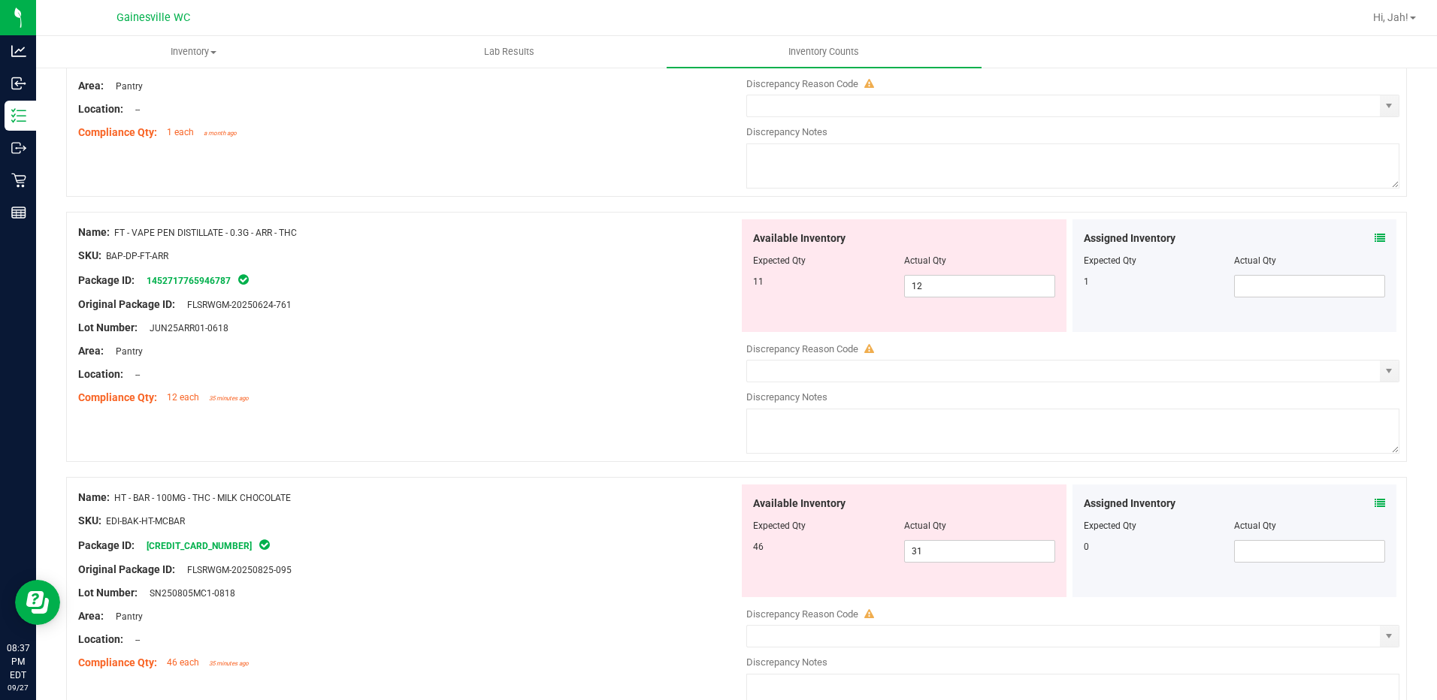
scroll to position [301, 0]
click at [1360, 233] on div "Assigned Inventory" at bounding box center [1235, 236] width 302 height 16
click at [1374, 233] on icon at bounding box center [1379, 235] width 11 height 11
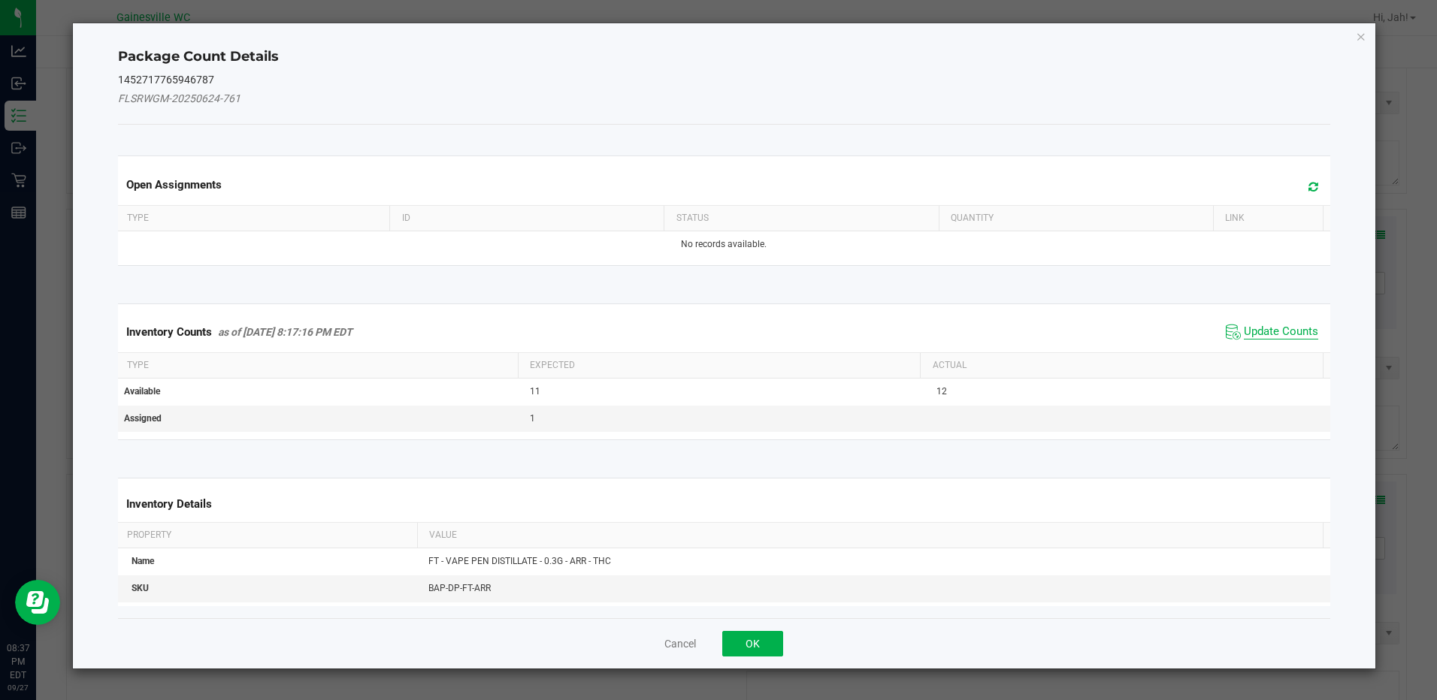
click at [1256, 325] on span "Update Counts" at bounding box center [1281, 332] width 74 height 15
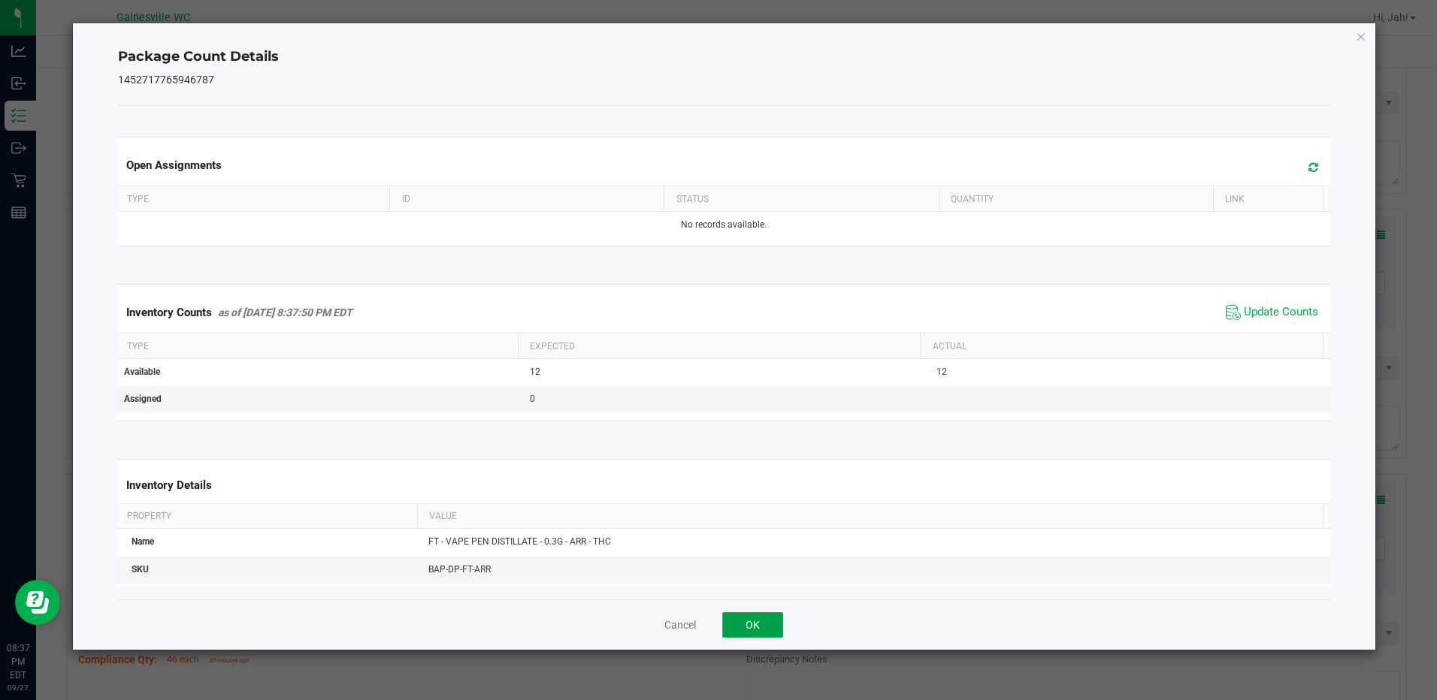
click at [760, 626] on button "OK" at bounding box center [752, 625] width 61 height 26
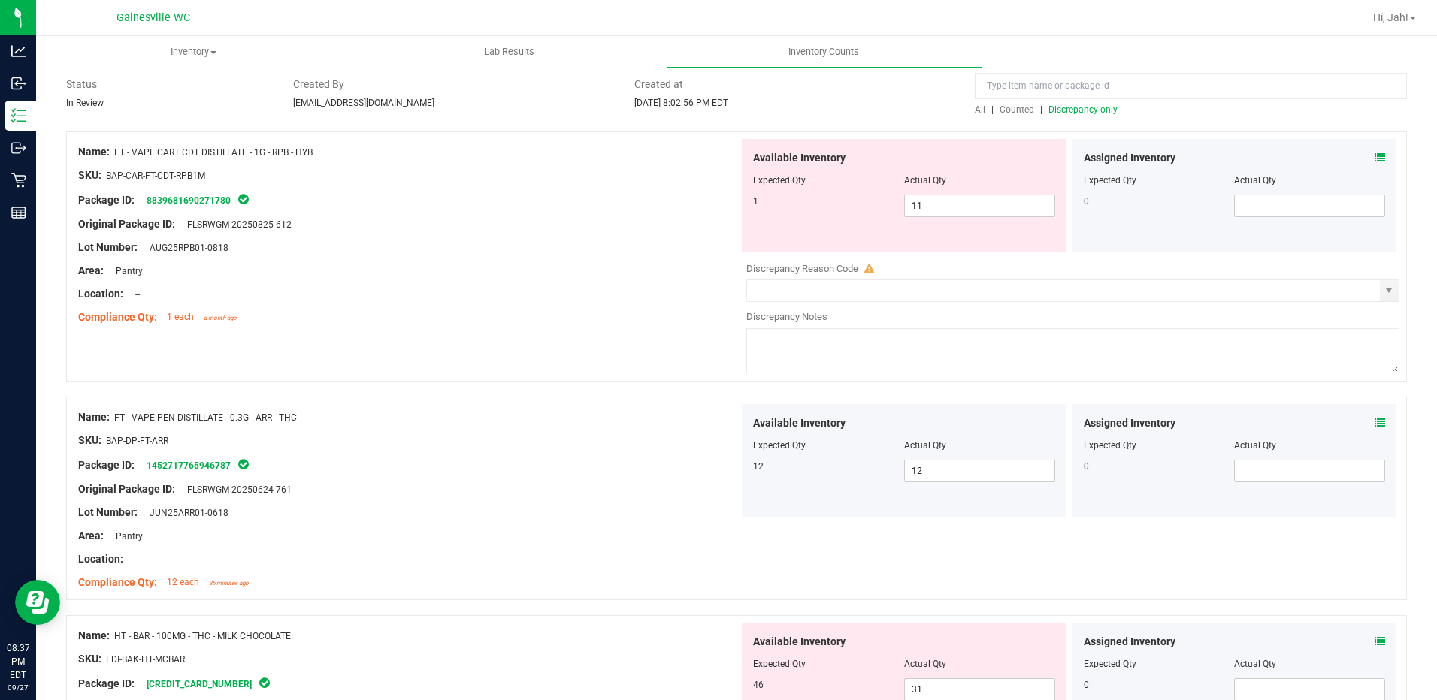
scroll to position [0, 0]
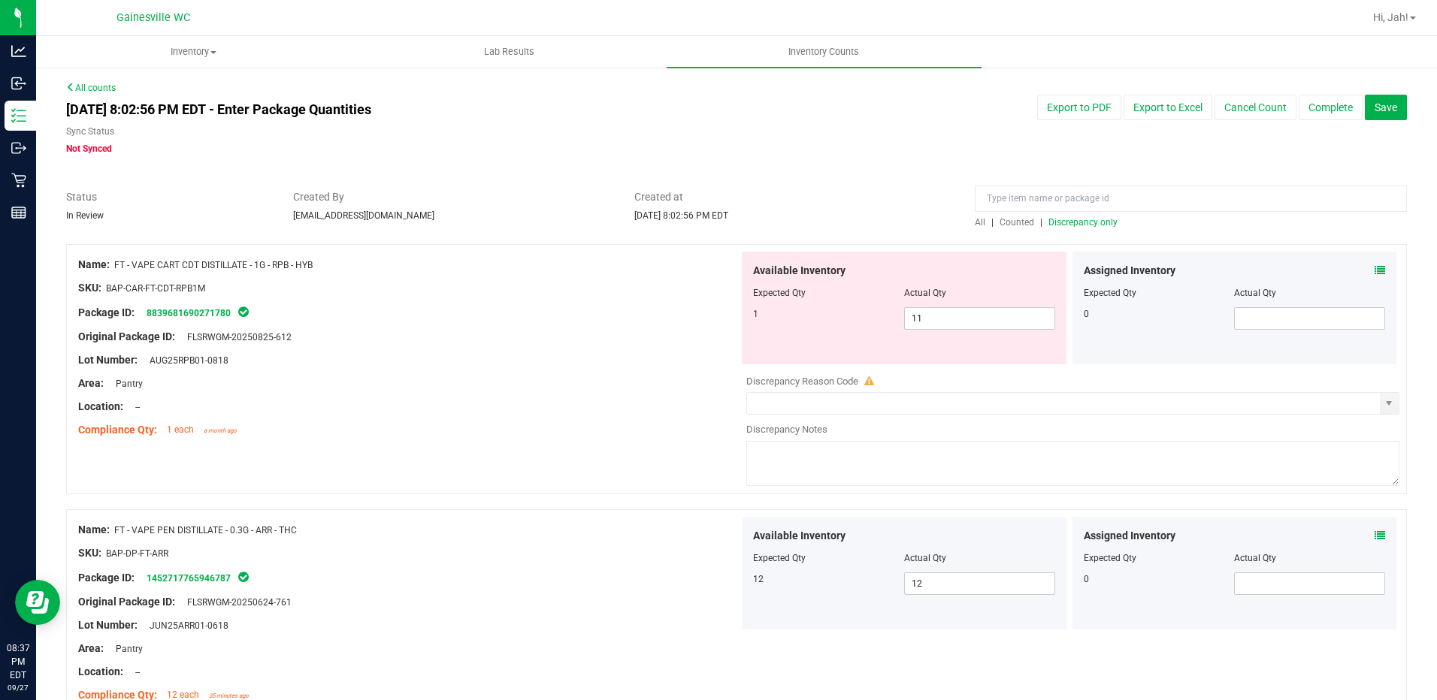
click at [1079, 222] on span "Discrepancy only" at bounding box center [1082, 222] width 69 height 11
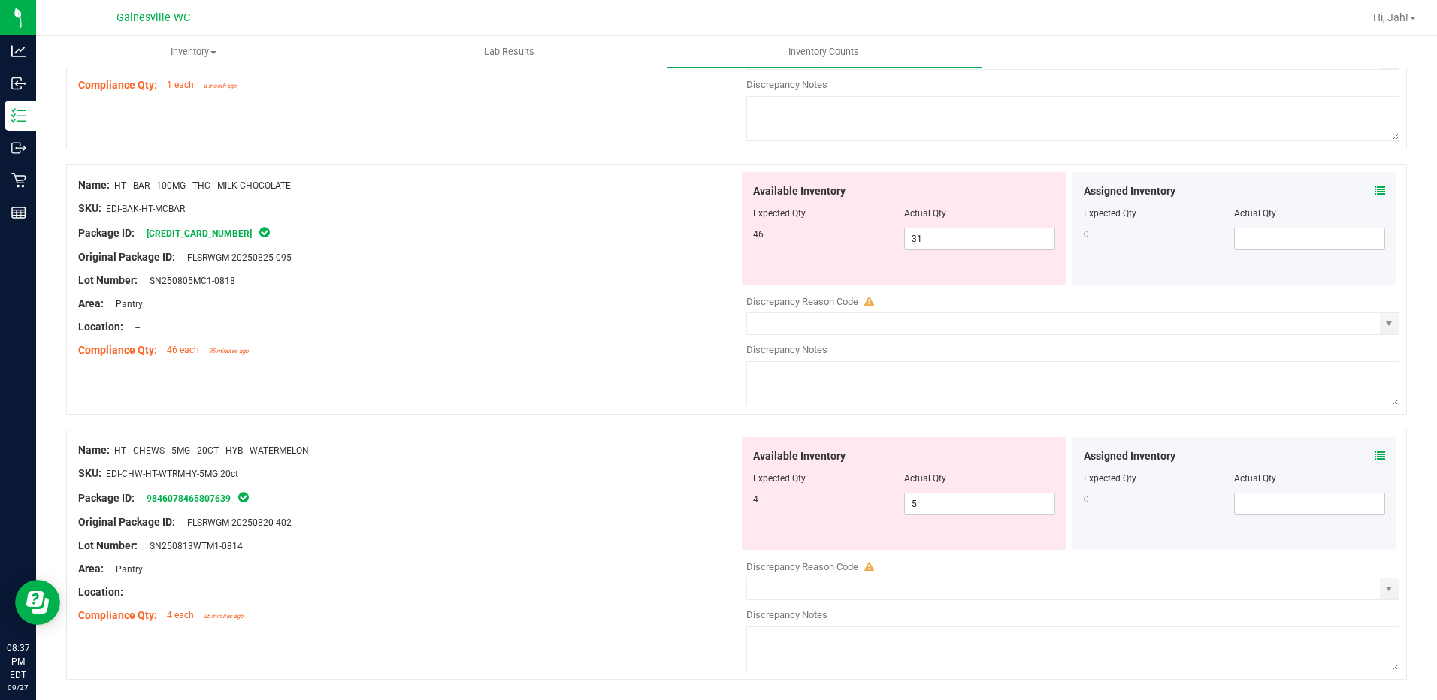
scroll to position [391, 0]
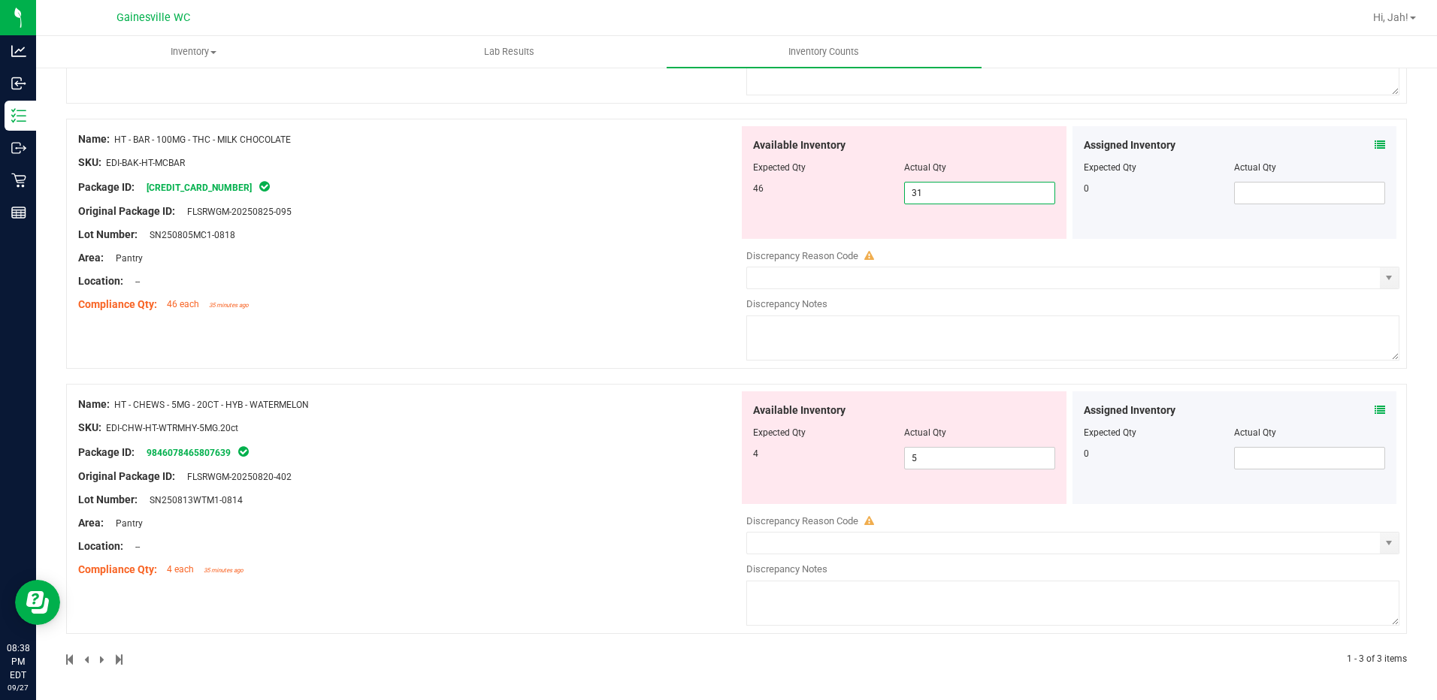
drag, startPoint x: 947, startPoint y: 201, endPoint x: 874, endPoint y: 199, distance: 72.9
click at [874, 199] on div "46 31 31" at bounding box center [904, 193] width 302 height 23
type input "46"
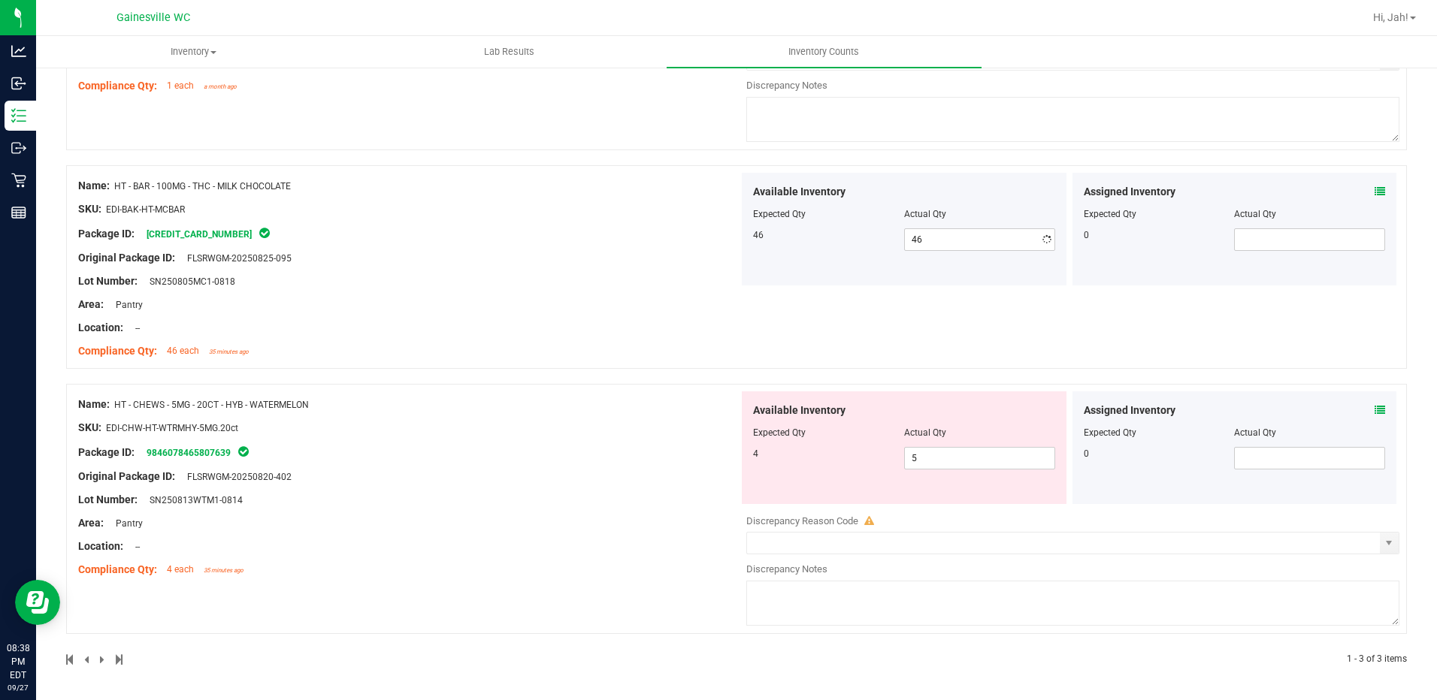
click at [584, 260] on div "Name: HT - BAR - 100MG - THC - MILK CHOCOLATE SKU: EDI-BAK-HT-MCBAR Package ID:…" at bounding box center [408, 269] width 661 height 192
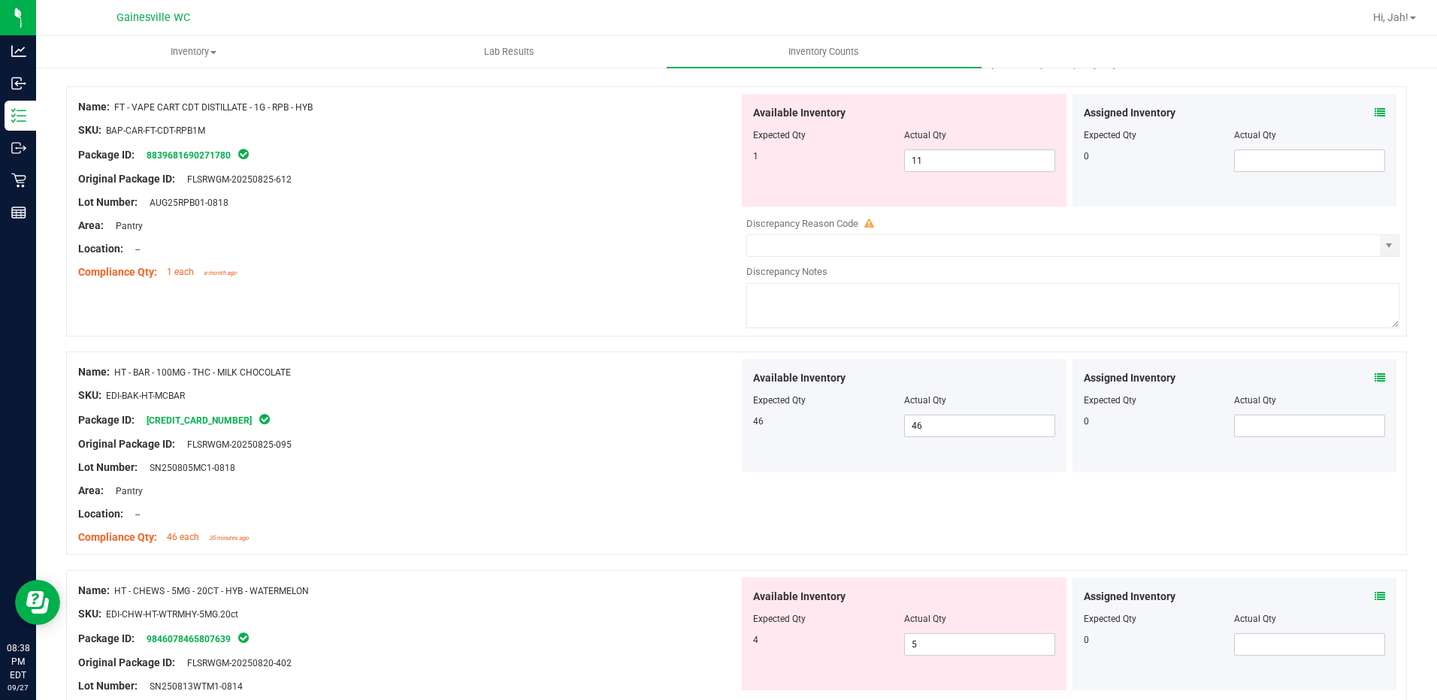
scroll to position [44, 0]
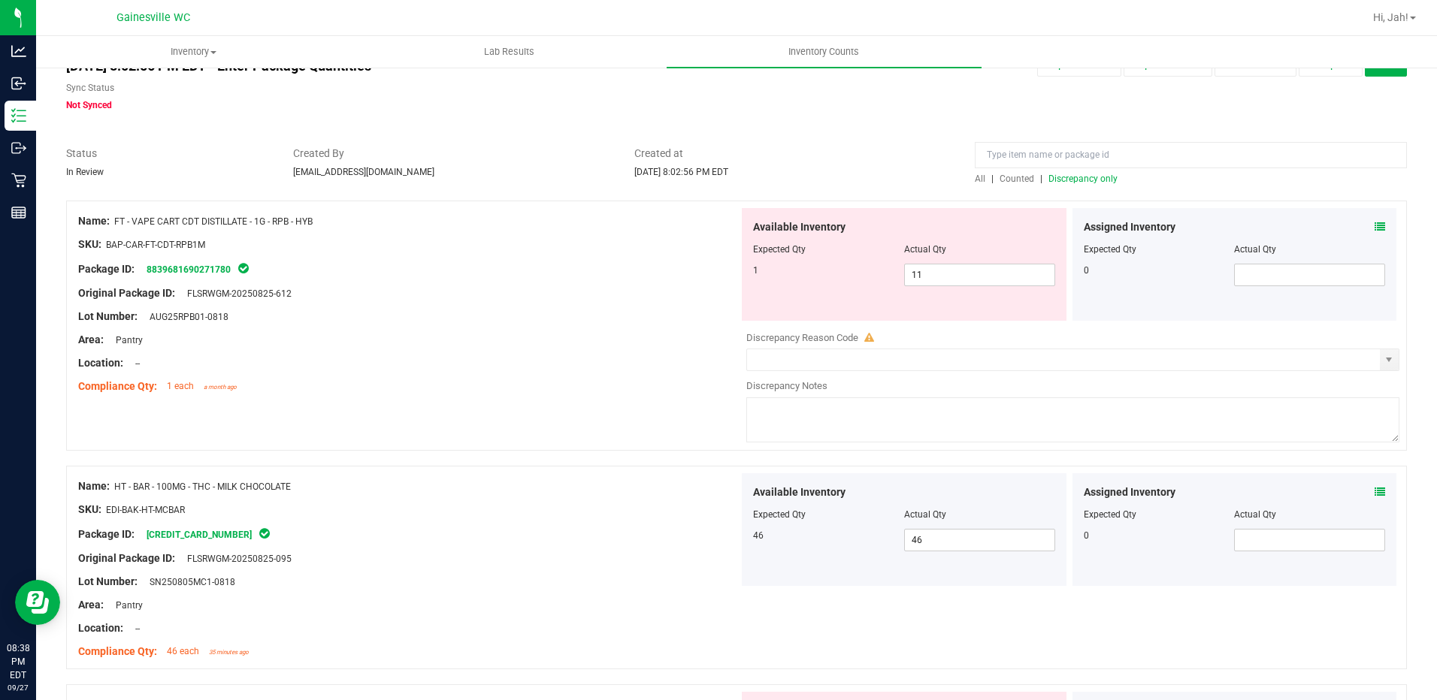
click at [1079, 180] on span "Discrepancy only" at bounding box center [1082, 179] width 69 height 11
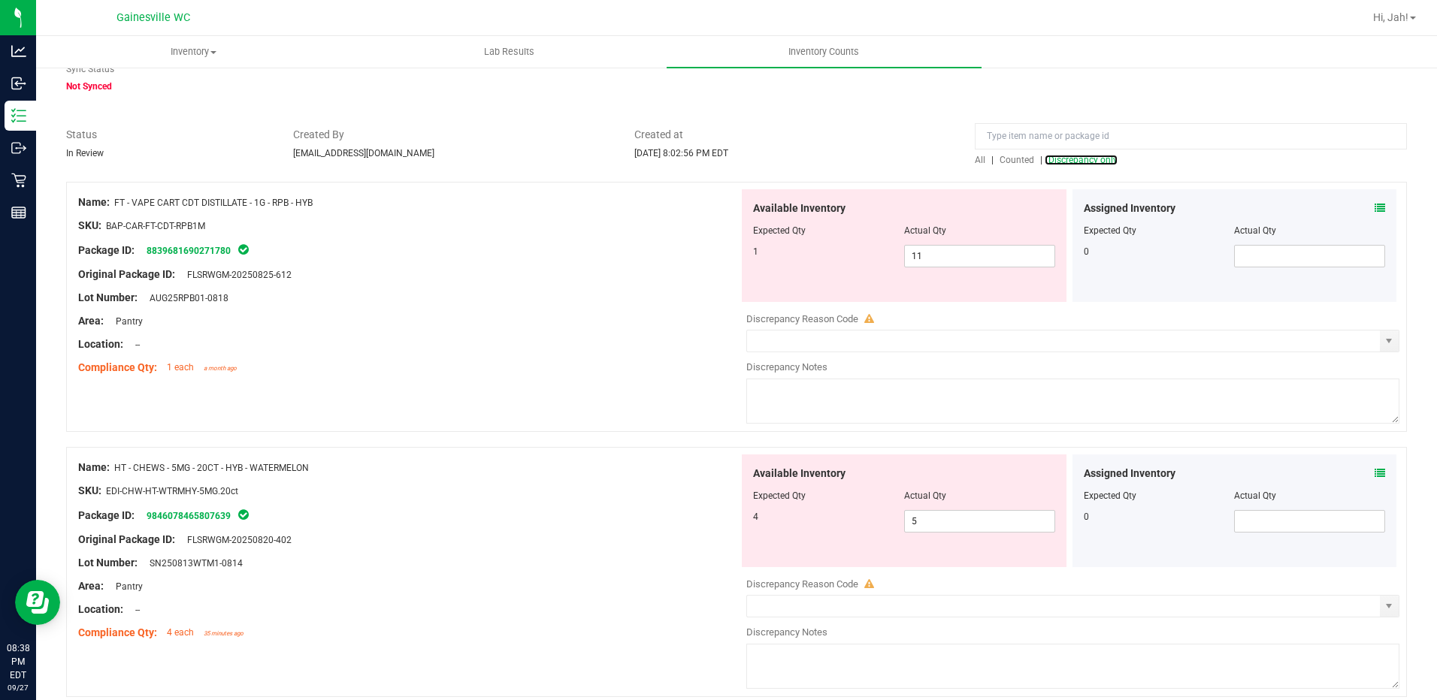
scroll to position [125, 0]
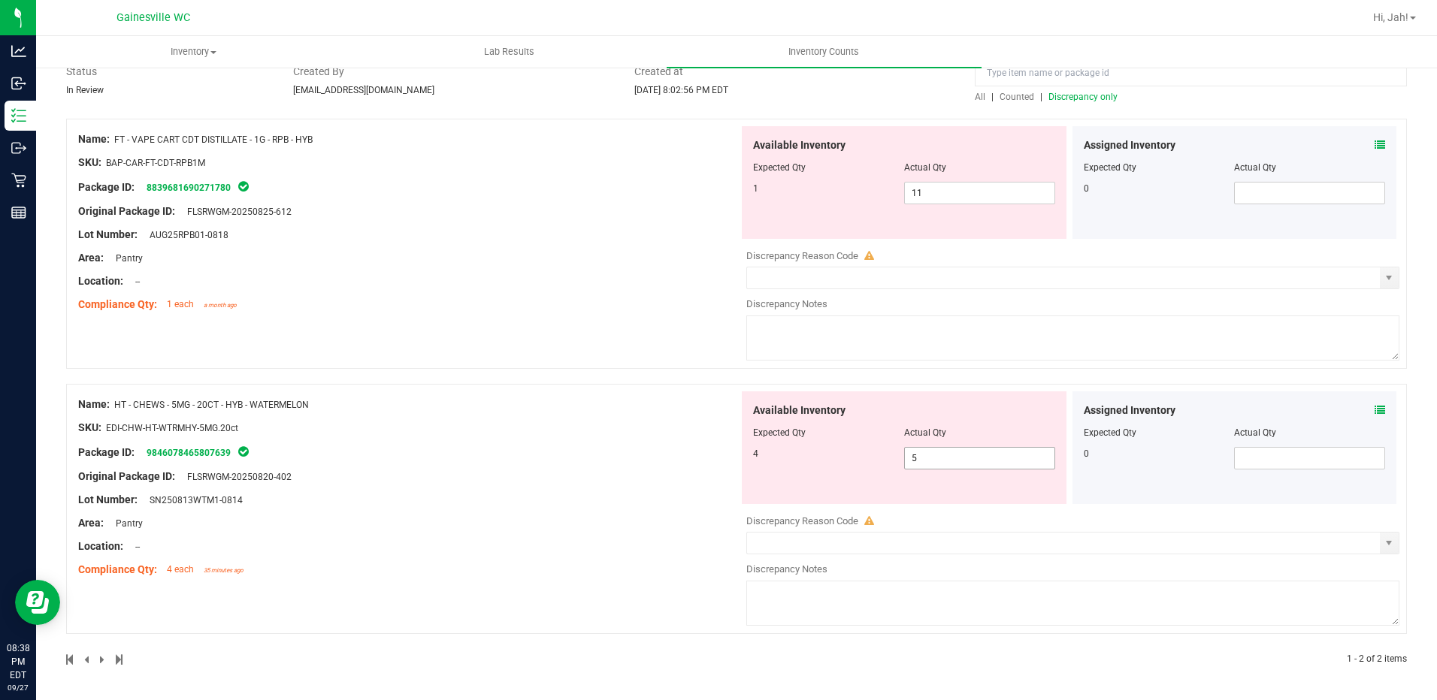
click at [1001, 458] on input "5" at bounding box center [980, 458] width 150 height 21
type input "4"
click at [585, 518] on div "Name: HT - CHEWS - 5MG - 20CT - HYB - WATERMELON SKU: EDI-CHW-HT-WTRMHY-5MG.20c…" at bounding box center [408, 488] width 661 height 192
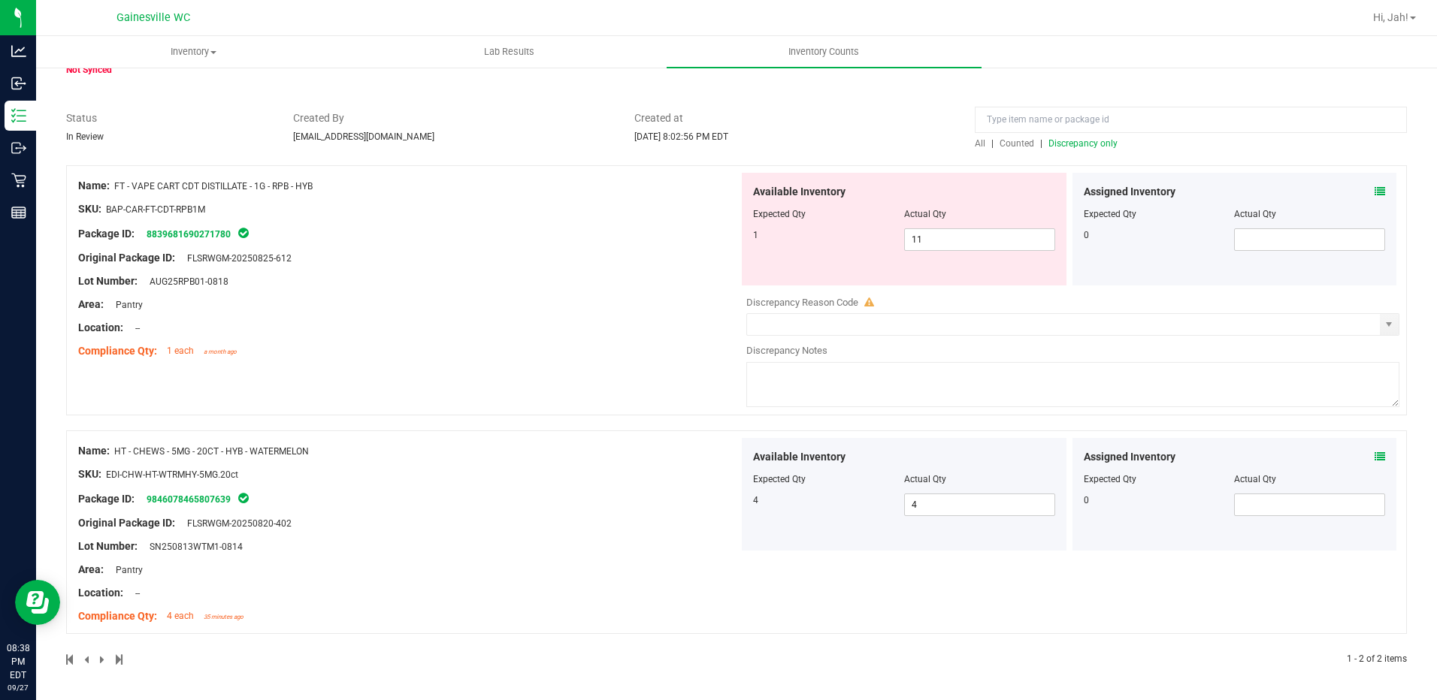
click at [1078, 142] on span "Discrepancy only" at bounding box center [1082, 143] width 69 height 11
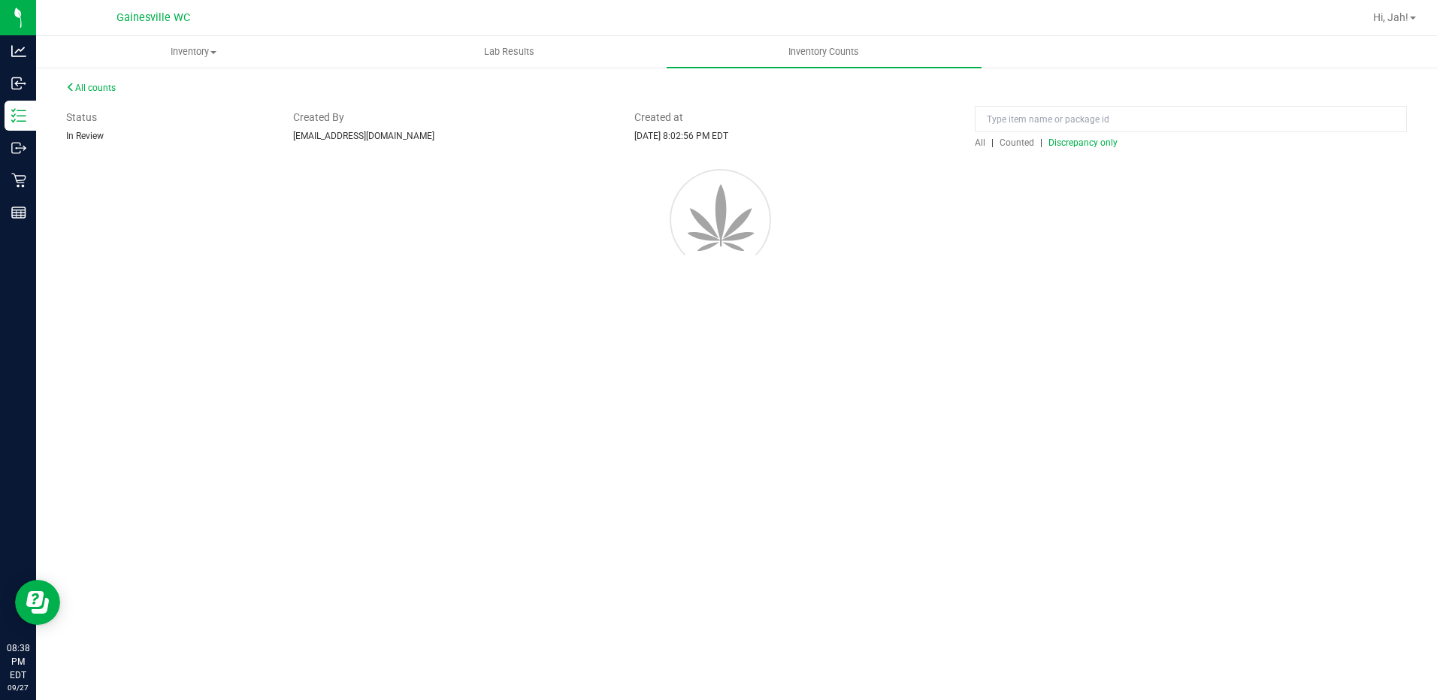
scroll to position [0, 0]
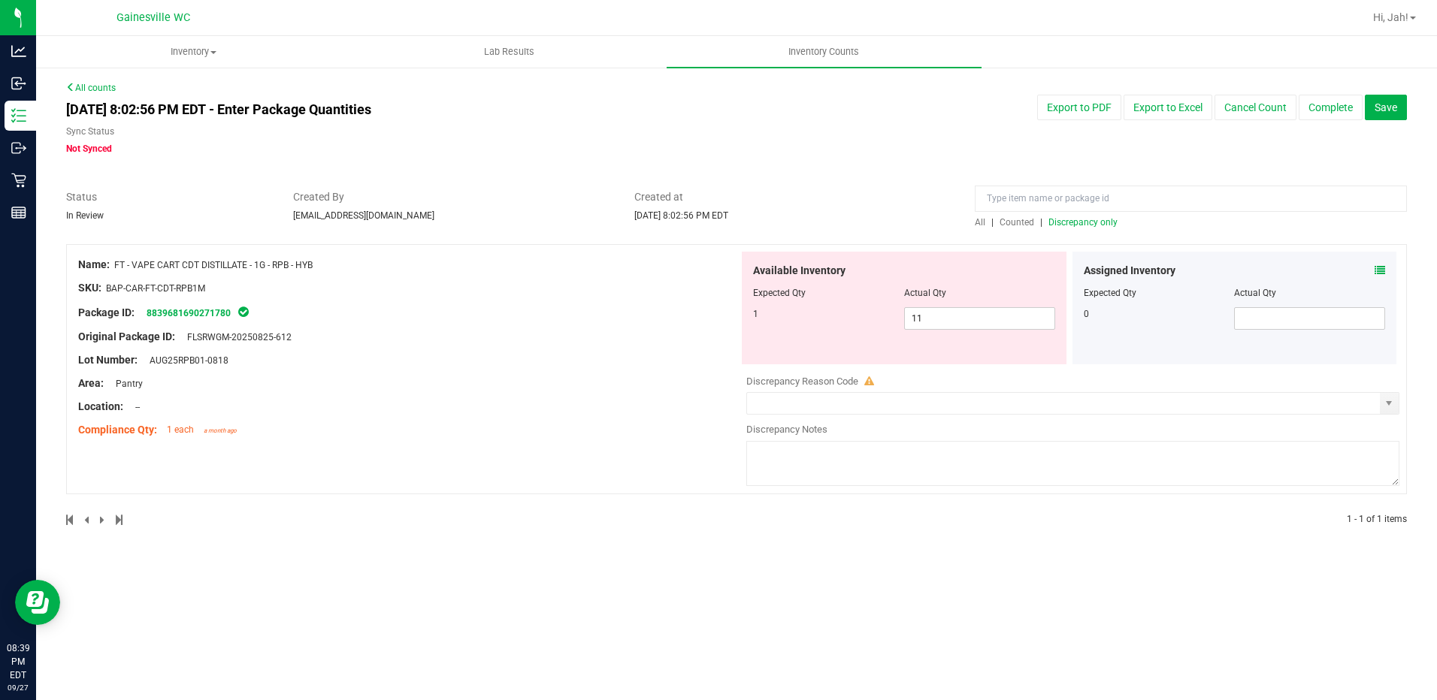
click at [1377, 276] on span at bounding box center [1379, 271] width 11 height 16
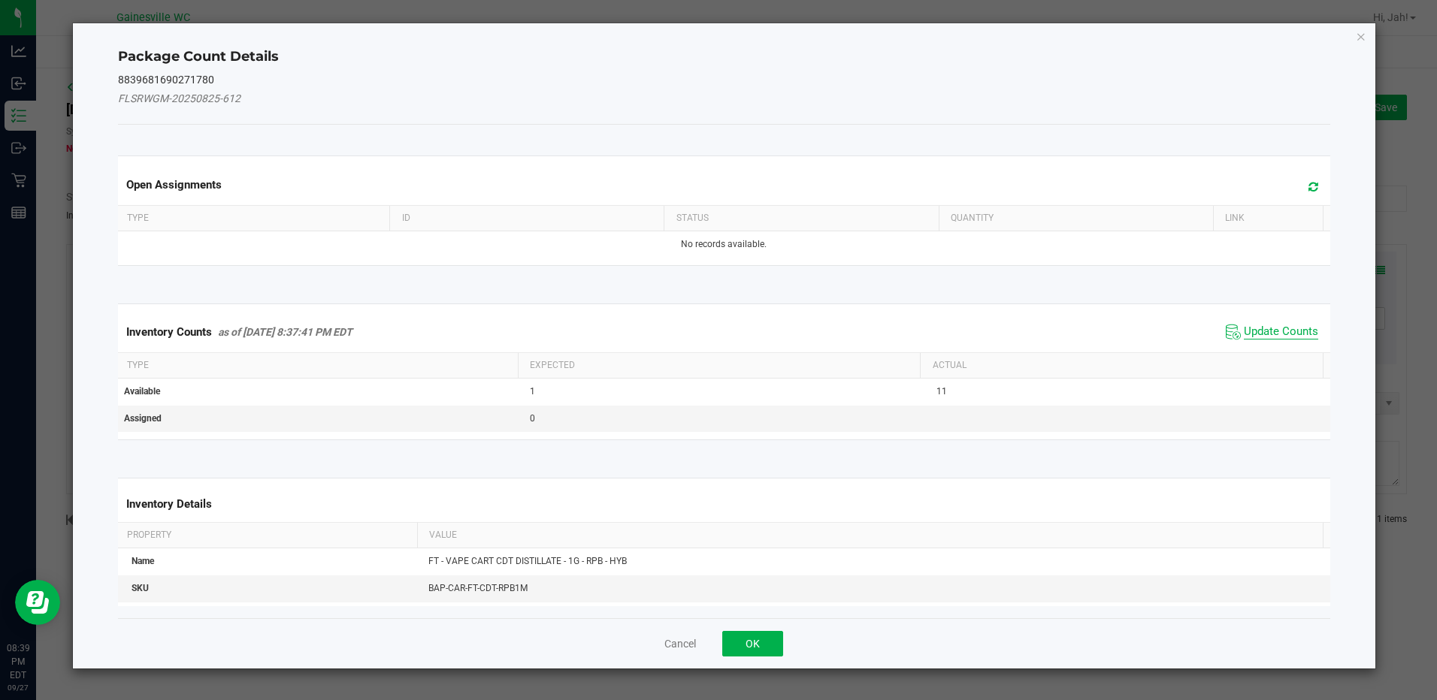
click at [1278, 334] on span "Update Counts" at bounding box center [1281, 332] width 74 height 15
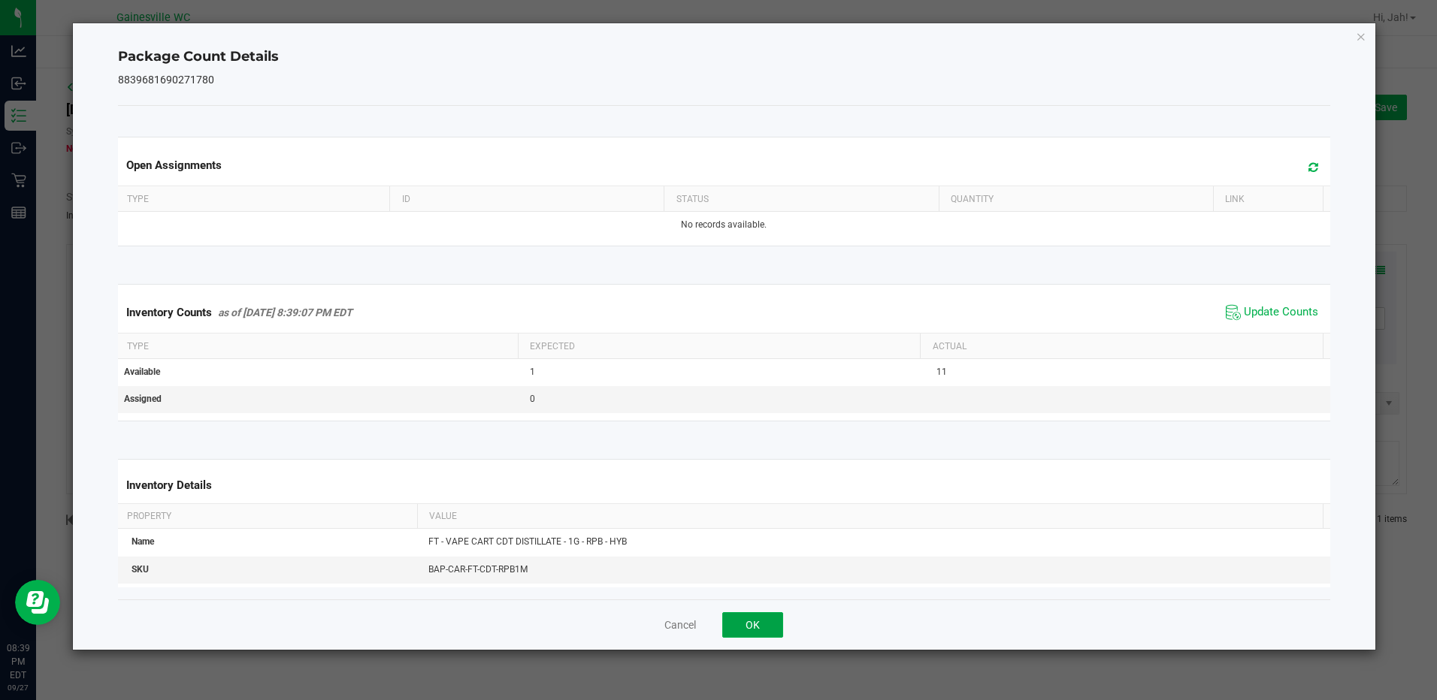
drag, startPoint x: 765, startPoint y: 630, endPoint x: 204, endPoint y: 14, distance: 833.5
click at [765, 630] on button "OK" at bounding box center [752, 625] width 61 height 26
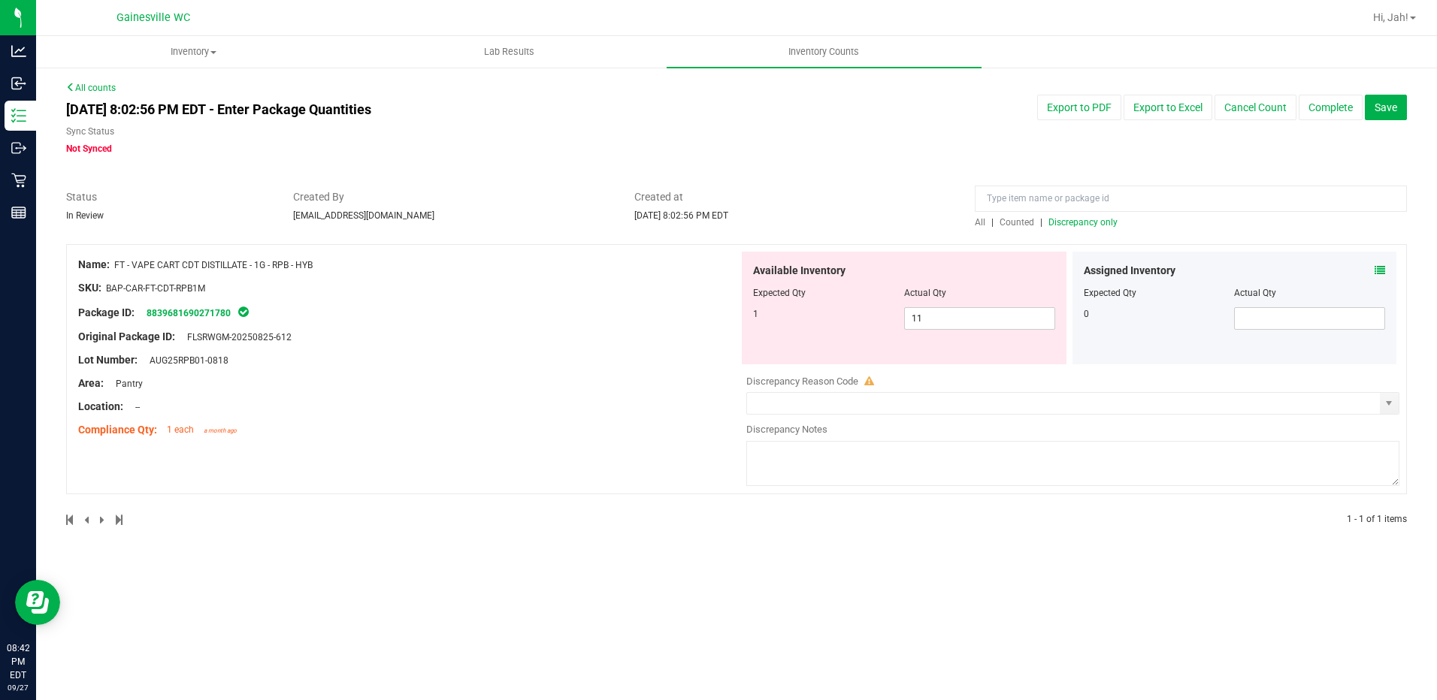
click at [1009, 223] on span "Counted" at bounding box center [1016, 222] width 35 height 11
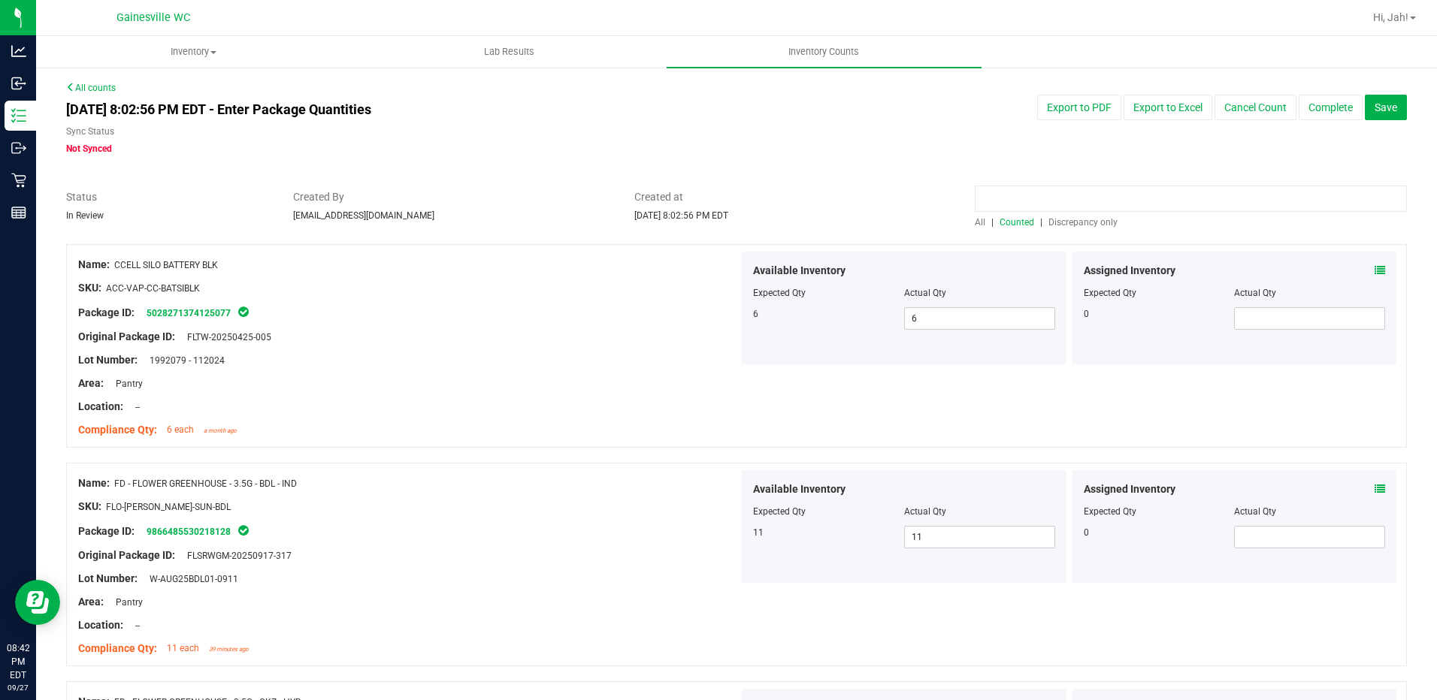
click at [1028, 193] on input at bounding box center [1191, 199] width 432 height 26
type input "pzt"
drag, startPoint x: 1079, startPoint y: 189, endPoint x: 936, endPoint y: 202, distance: 143.3
click at [941, 202] on div "Status In Review Created By [EMAIL_ADDRESS][DOMAIN_NAME] Created at [DATE] 8:02…" at bounding box center [736, 209] width 1363 height 40
click at [1100, 226] on span "Discrepancy only" at bounding box center [1082, 222] width 69 height 11
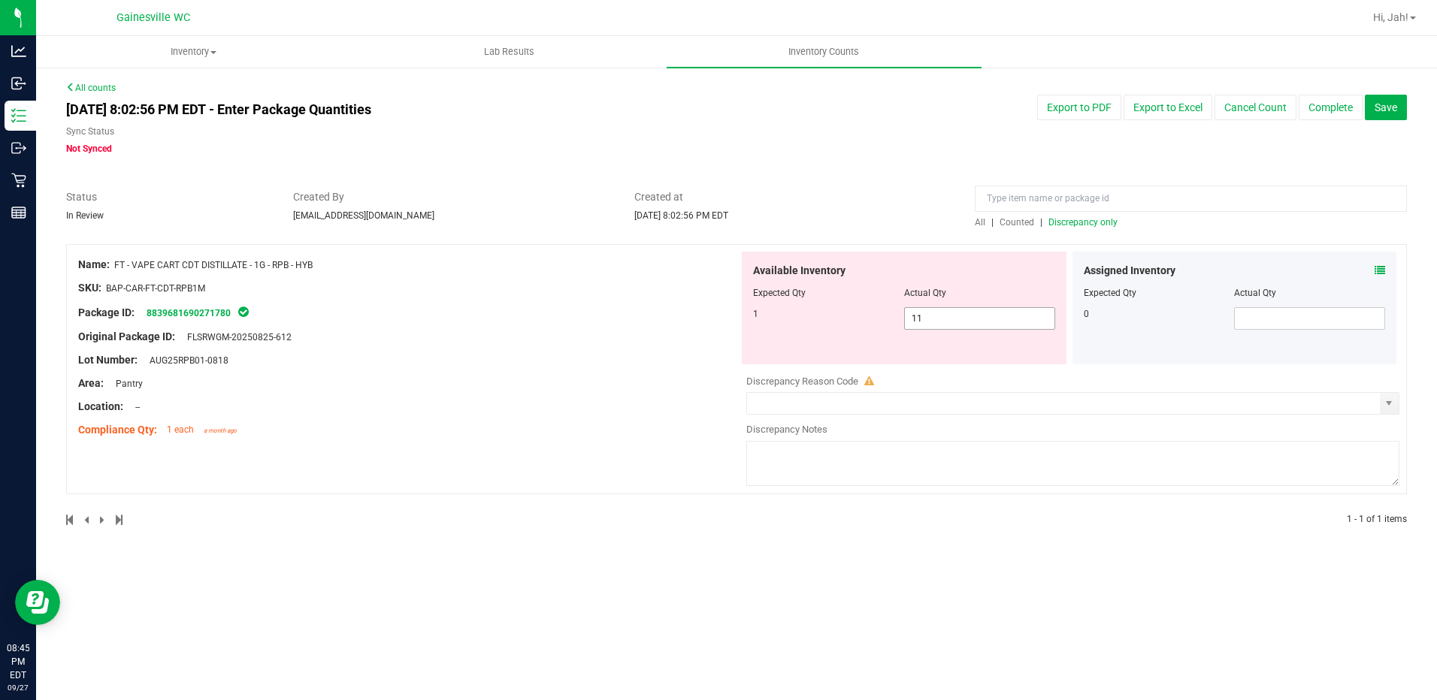
click at [930, 316] on span "11 11" at bounding box center [979, 318] width 151 height 23
drag, startPoint x: 931, startPoint y: 317, endPoint x: 911, endPoint y: 317, distance: 20.3
click at [911, 317] on input "11" at bounding box center [980, 318] width 150 height 21
type input "1"
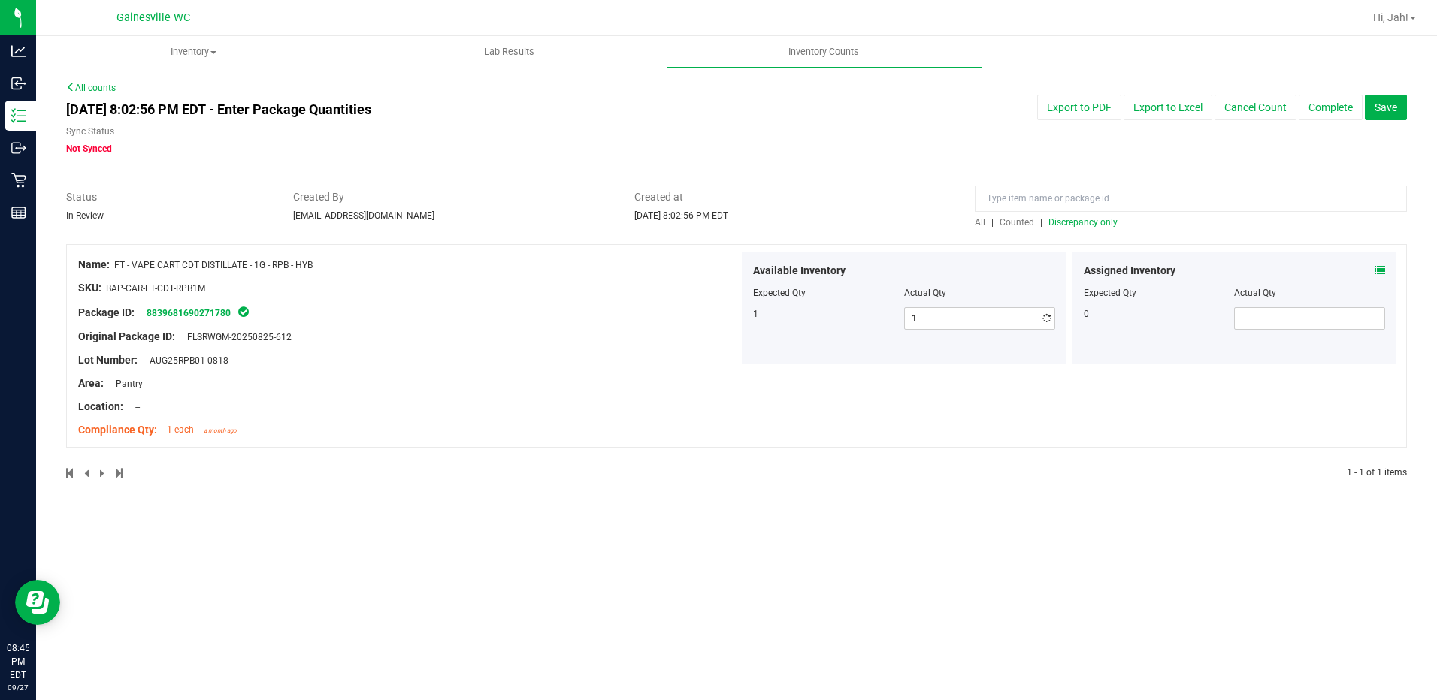
click at [860, 153] on div "[DATE] 8:02:56 PM EDT - Enter Package Quantities Sync Status Not Synced Export …" at bounding box center [736, 125] width 1363 height 61
click at [1090, 226] on span "Discrepancy only" at bounding box center [1082, 222] width 69 height 11
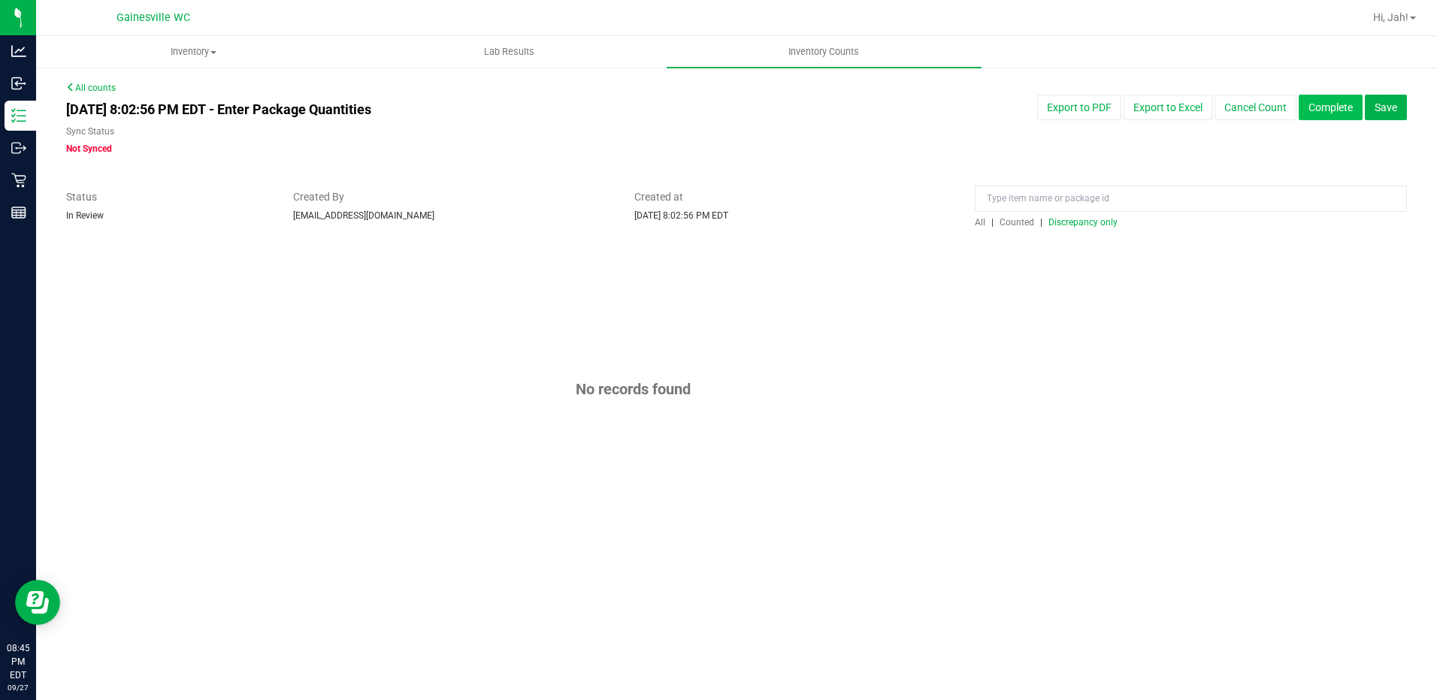
click at [1329, 111] on button "Complete" at bounding box center [1331, 108] width 64 height 26
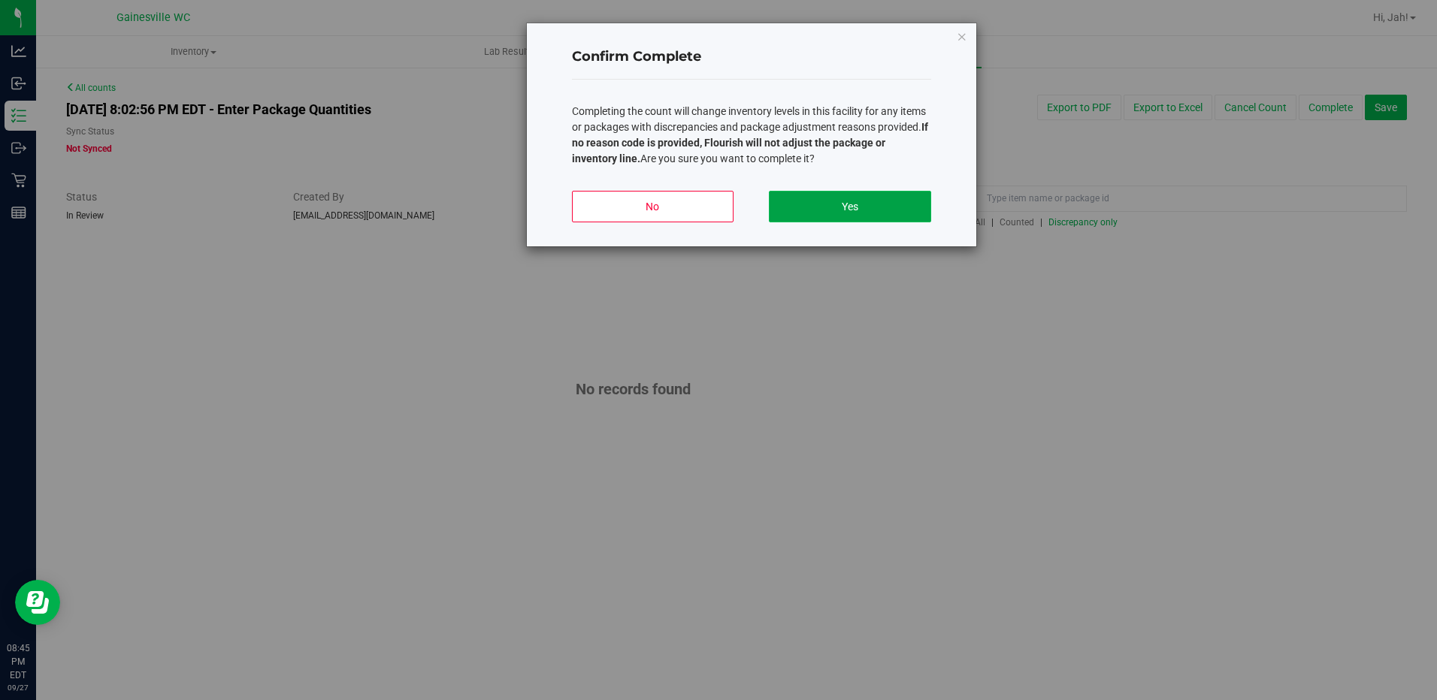
click at [900, 210] on button "Yes" at bounding box center [850, 207] width 162 height 32
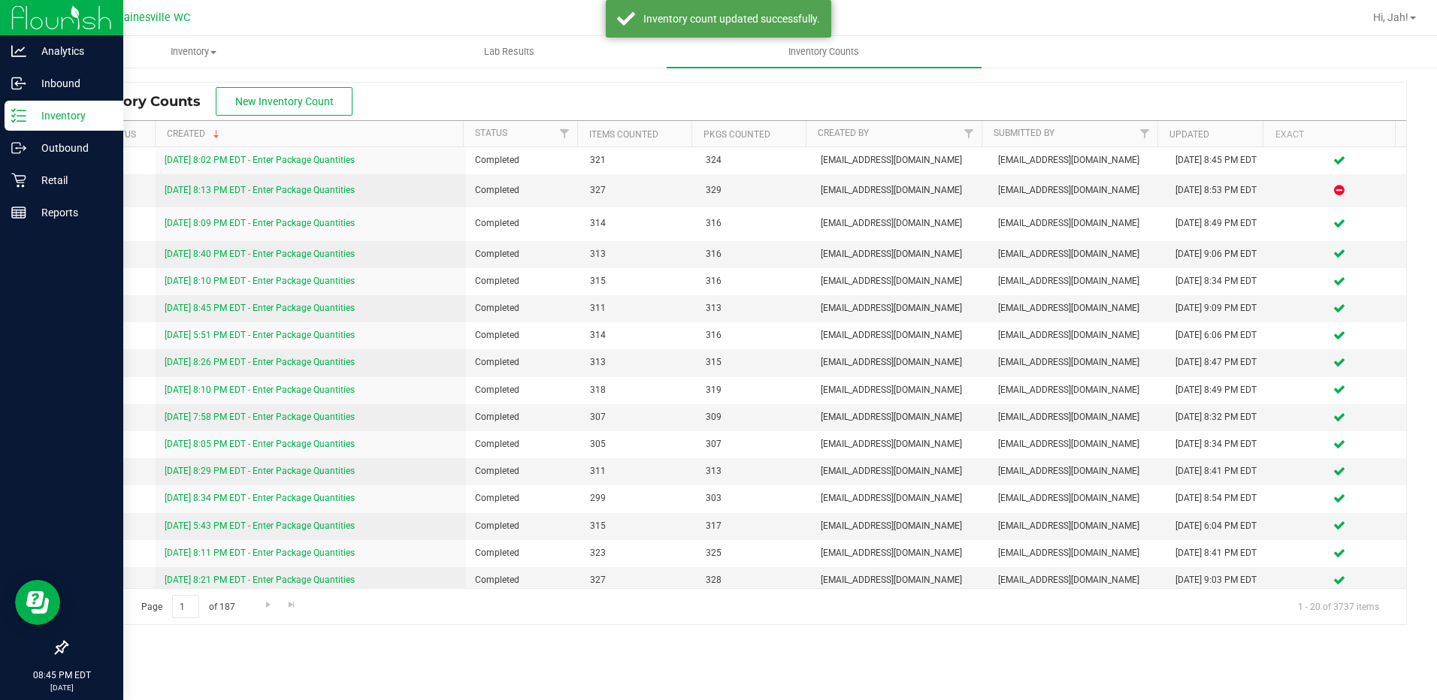
click at [38, 116] on p "Inventory" at bounding box center [71, 116] width 90 height 18
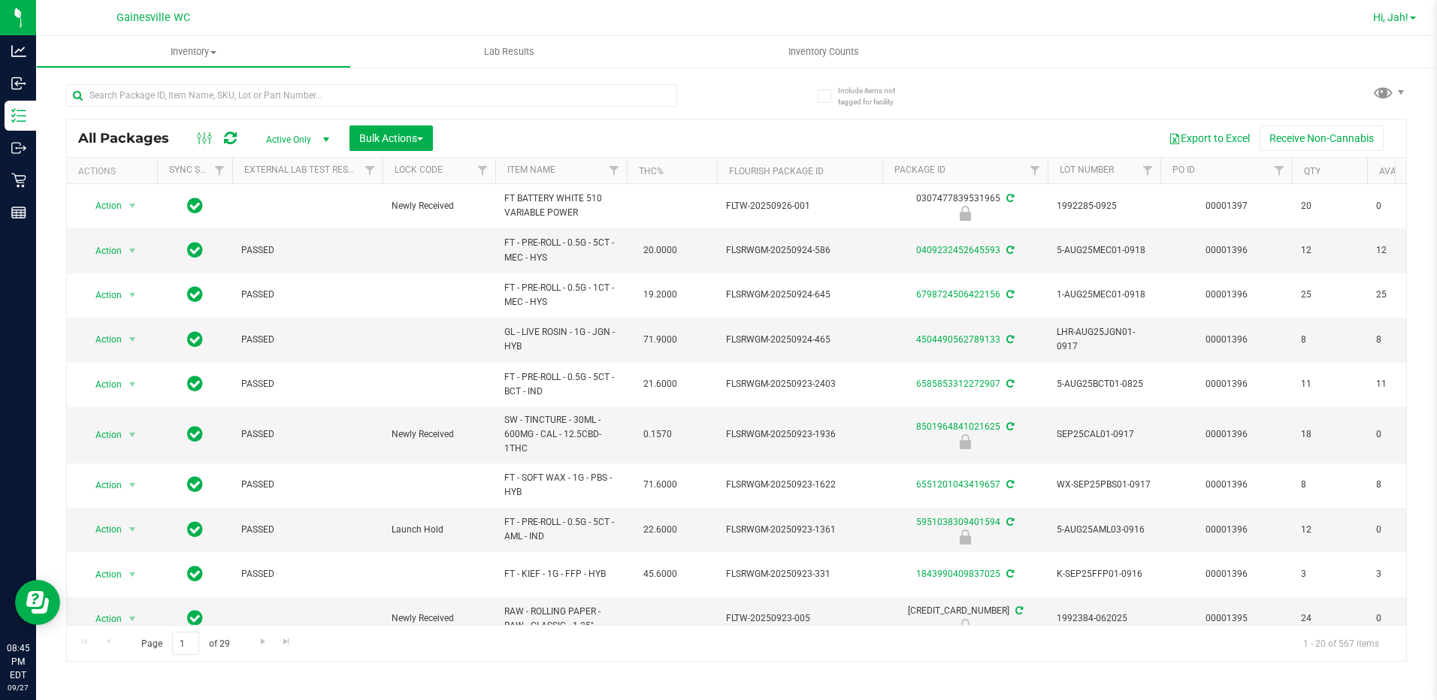
click at [1389, 19] on span "Hi, Jah!" at bounding box center [1390, 17] width 35 height 12
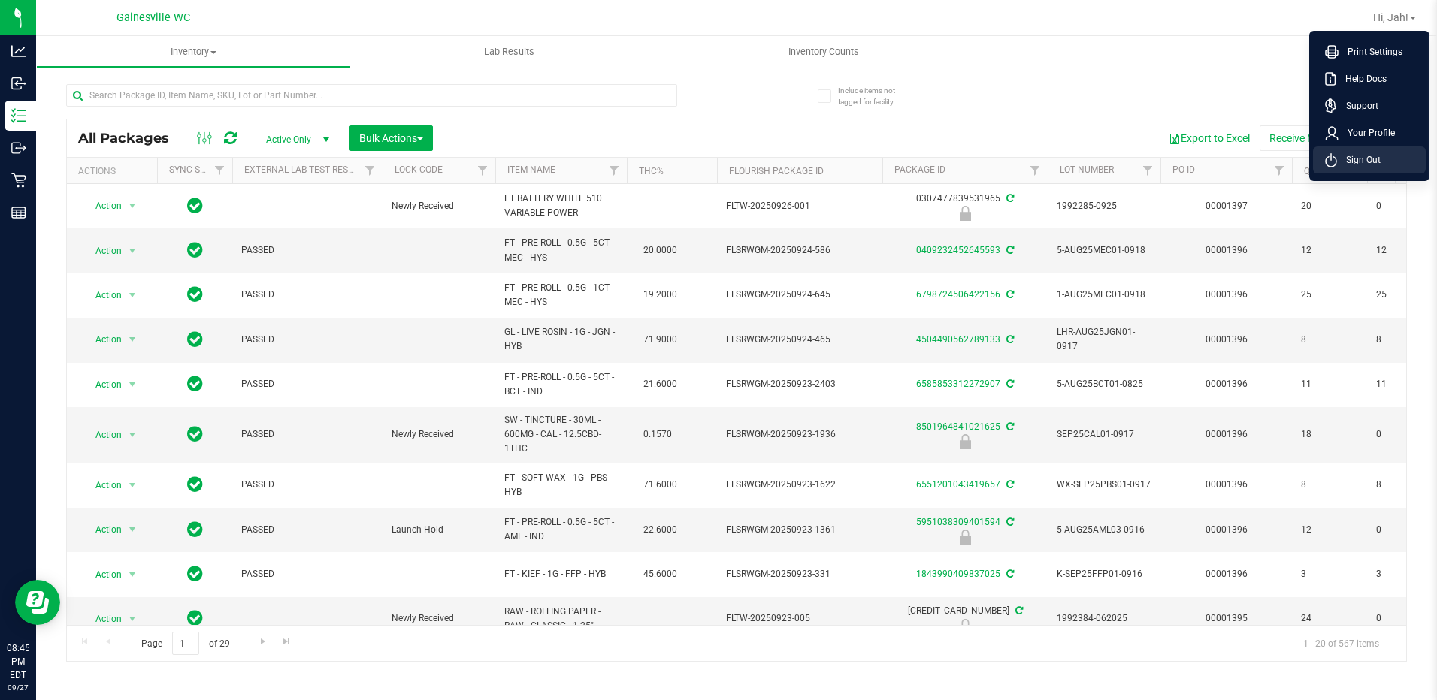
click at [1350, 165] on span "Sign Out" at bounding box center [1359, 160] width 44 height 15
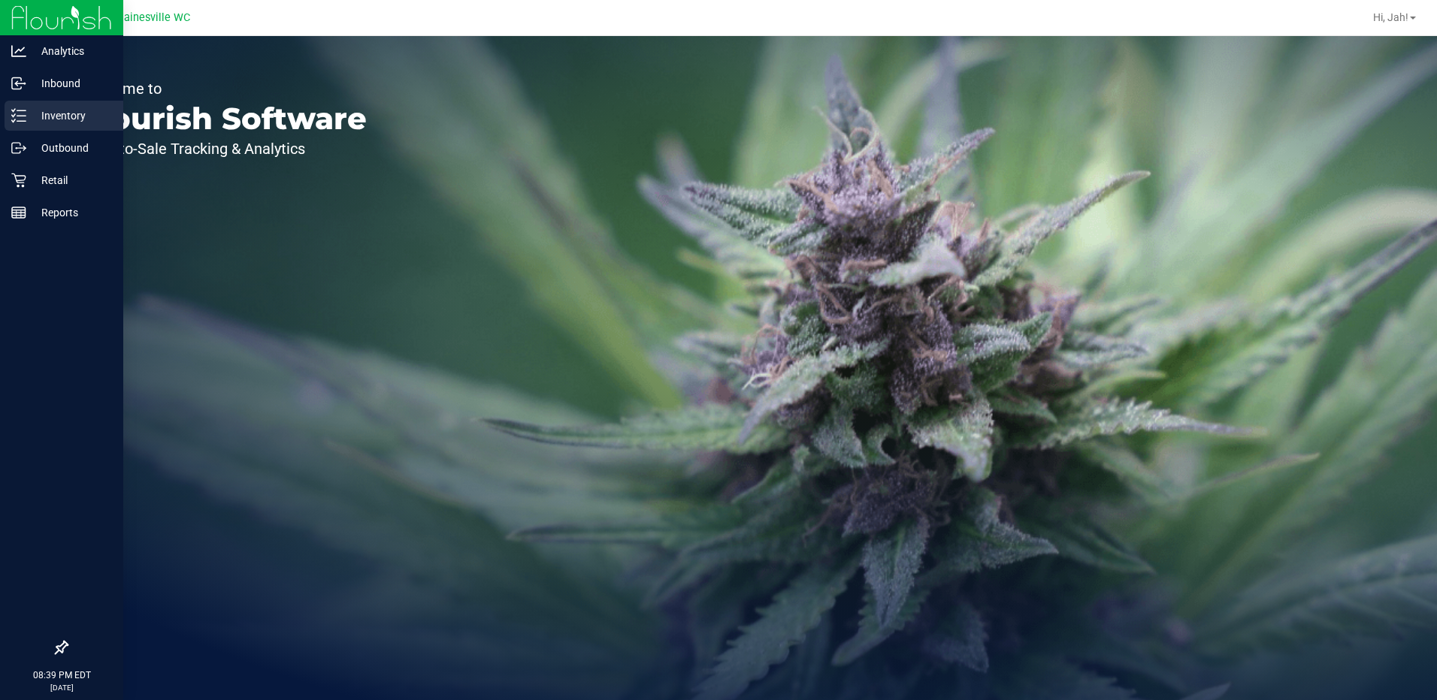
click at [17, 118] on icon at bounding box center [18, 115] width 15 height 15
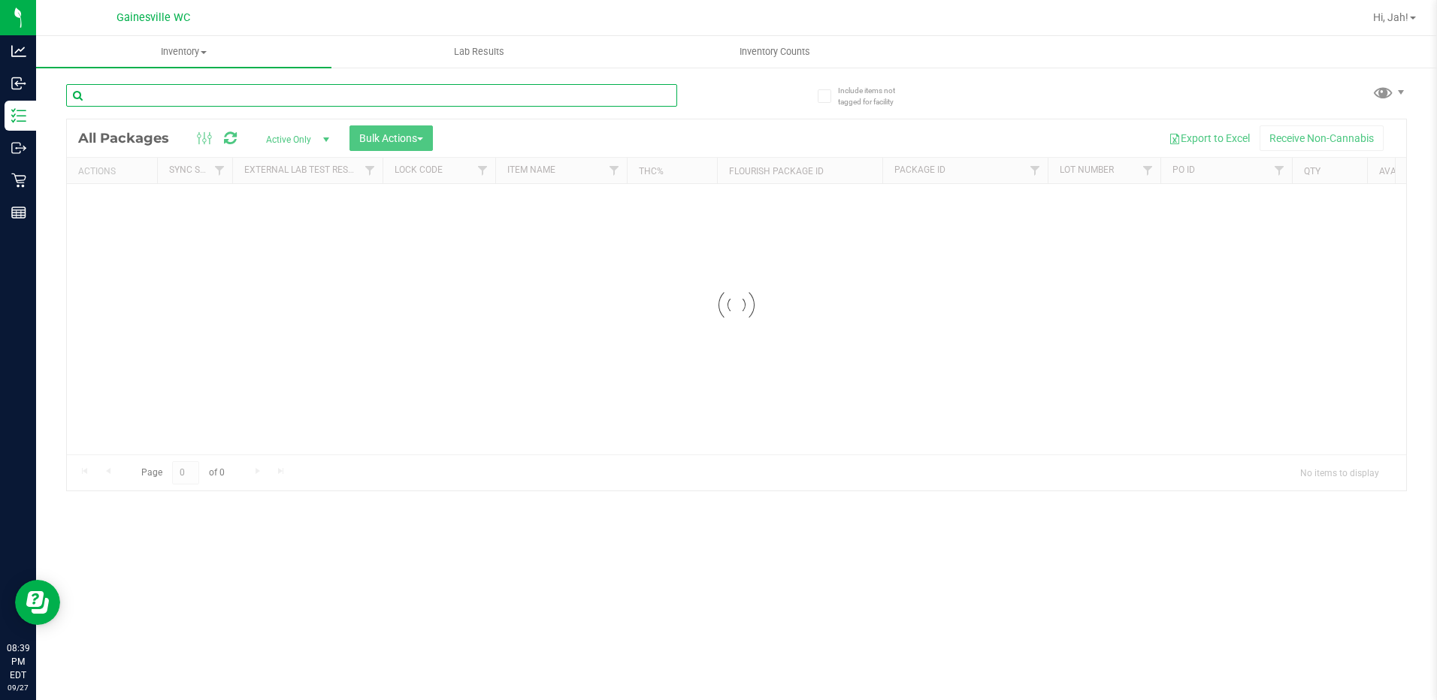
click at [189, 95] on input "text" at bounding box center [371, 95] width 611 height 23
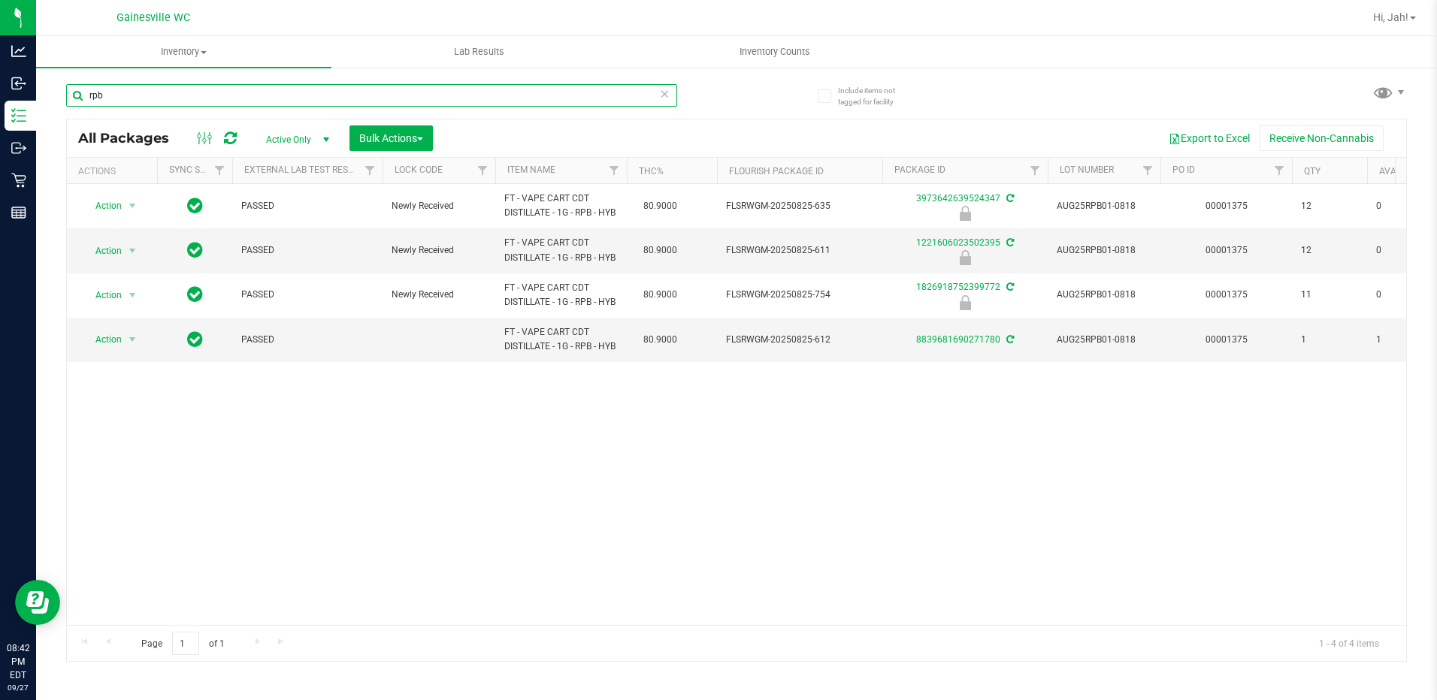
type input "rpb"
click at [109, 350] on span "Action" at bounding box center [102, 339] width 41 height 21
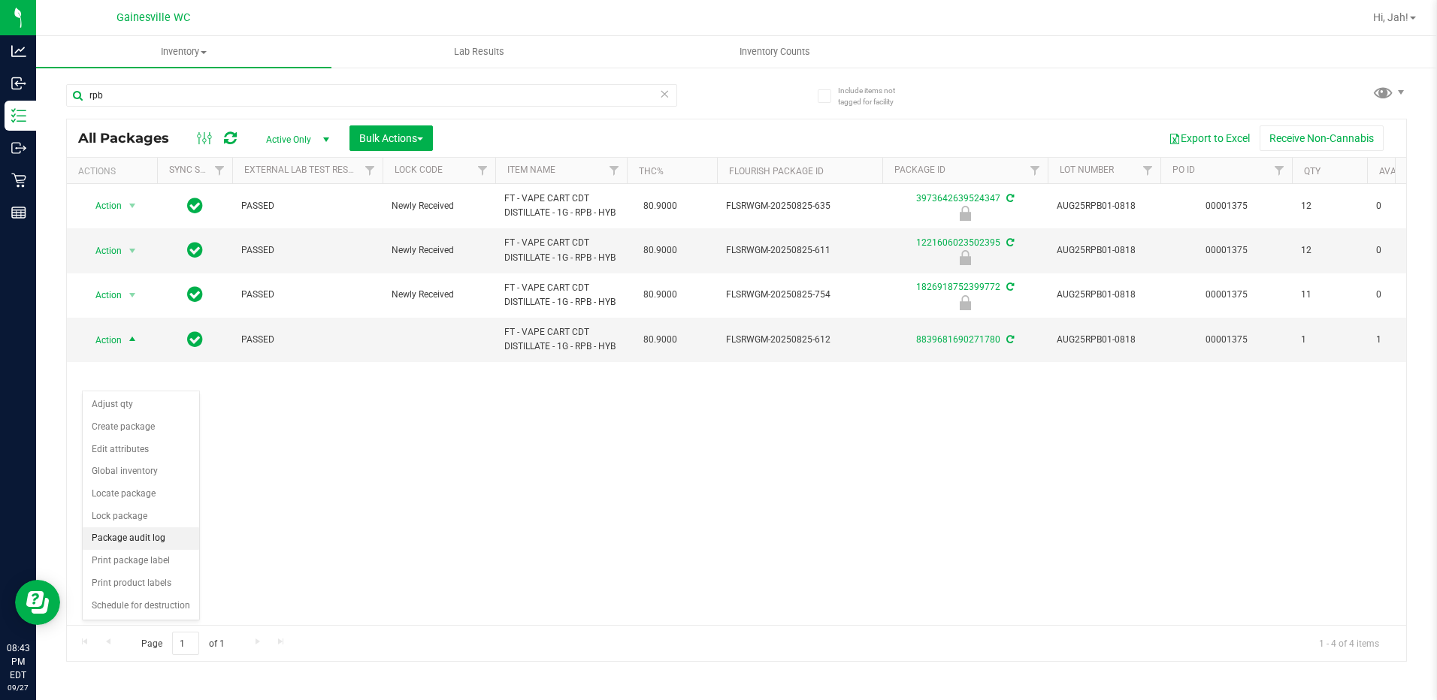
click at [123, 544] on li "Package audit log" at bounding box center [141, 539] width 116 height 23
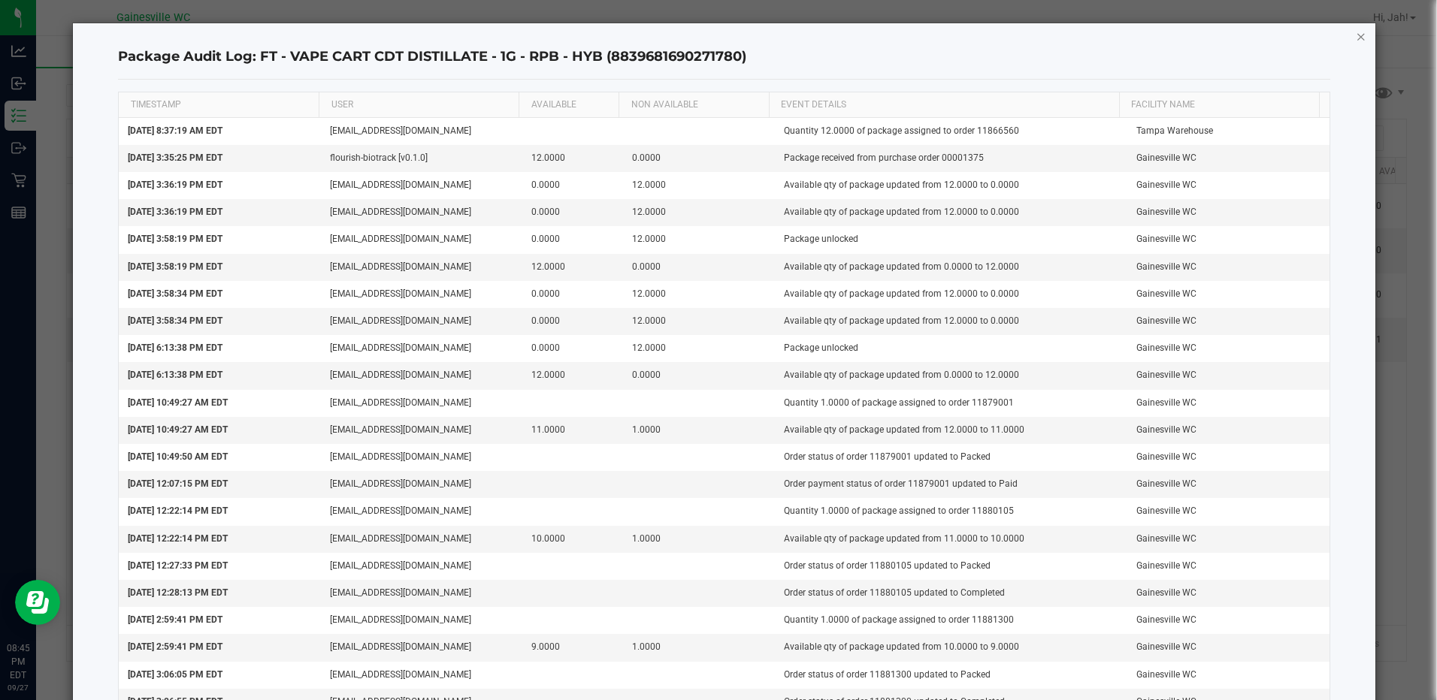
click at [1356, 39] on icon "button" at bounding box center [1361, 36] width 11 height 18
